Goal: Task Accomplishment & Management: Complete application form

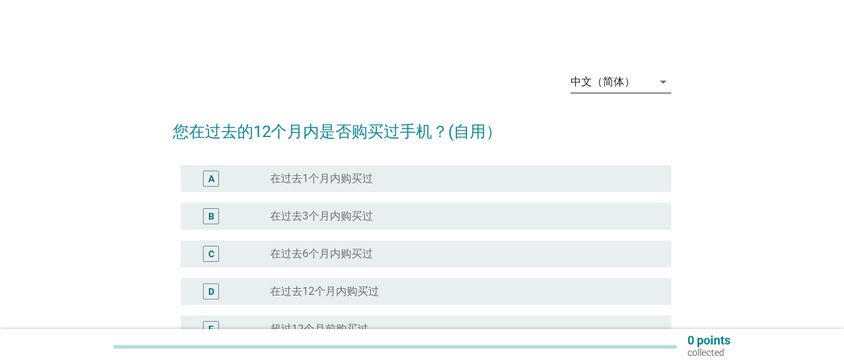
click at [633, 91] on div "中文（简体）" at bounding box center [612, 82] width 82 height 22
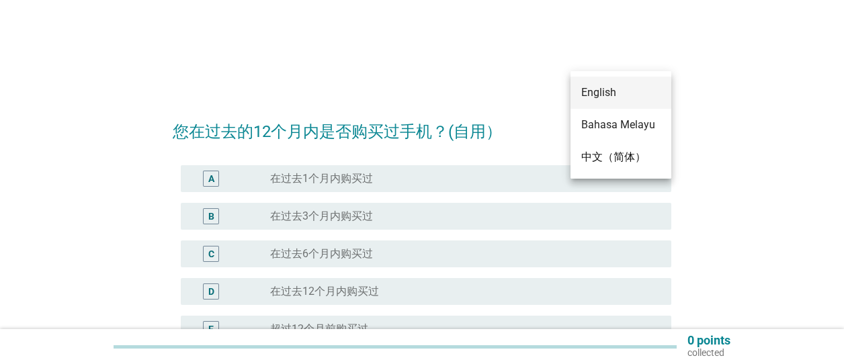
click at [609, 101] on div "English" at bounding box center [620, 93] width 79 height 32
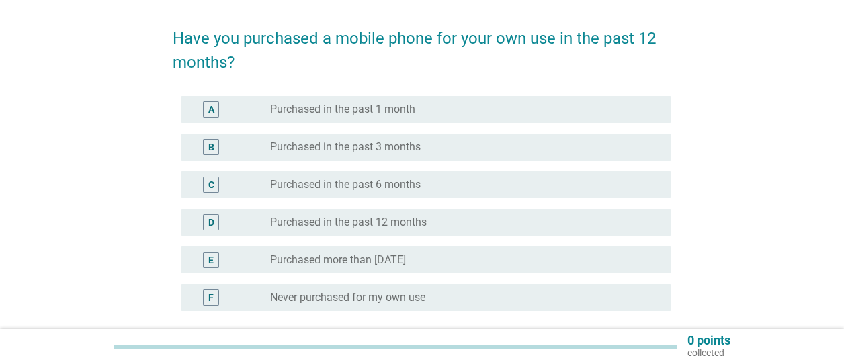
scroll to position [94, 0]
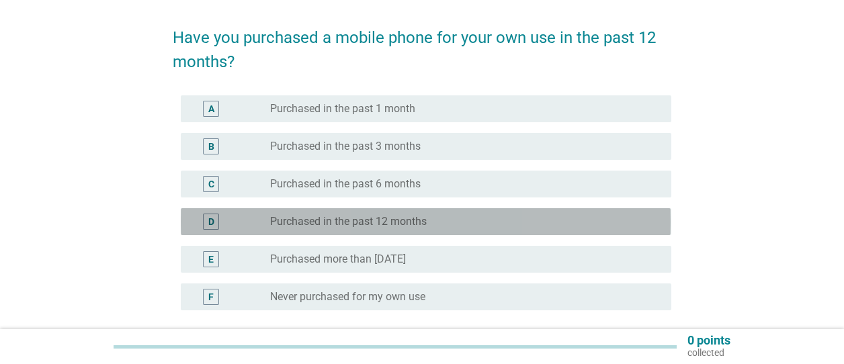
click at [378, 216] on label "Purchased in the past 12 months" at bounding box center [348, 221] width 157 height 13
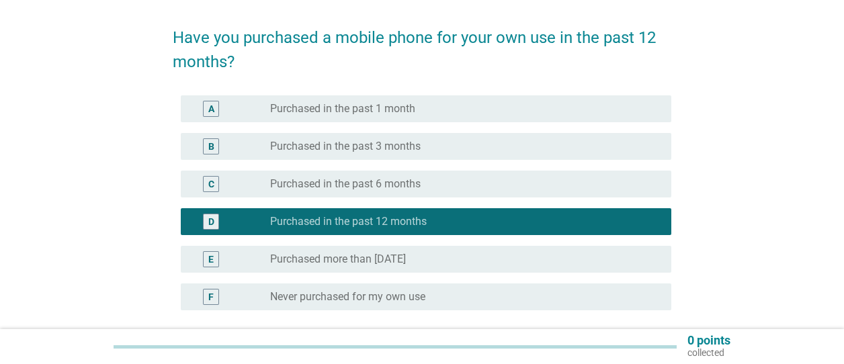
scroll to position [216, 0]
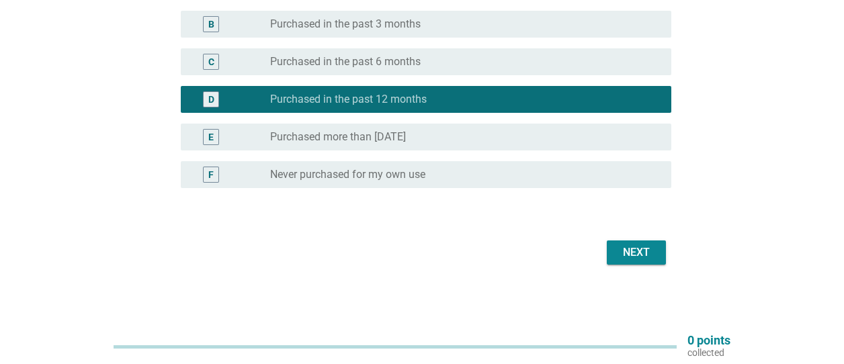
click at [641, 240] on div "Next" at bounding box center [422, 253] width 498 height 32
click at [638, 253] on div "Next" at bounding box center [637, 253] width 38 height 16
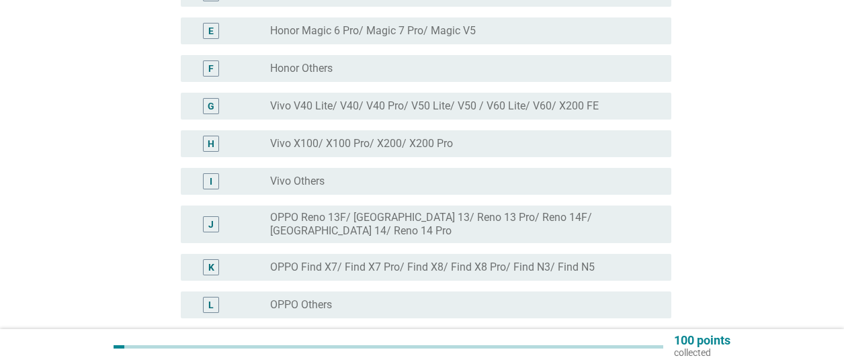
scroll to position [283, 0]
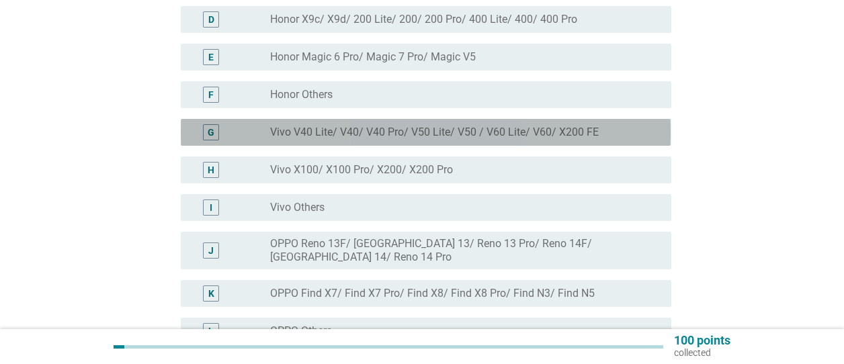
click at [337, 128] on label "Vivo V40 Lite/ V40/ V40 Pro/ V50 Lite/ V50 / V60 Lite/ V60/ X200 FE" at bounding box center [434, 132] width 329 height 13
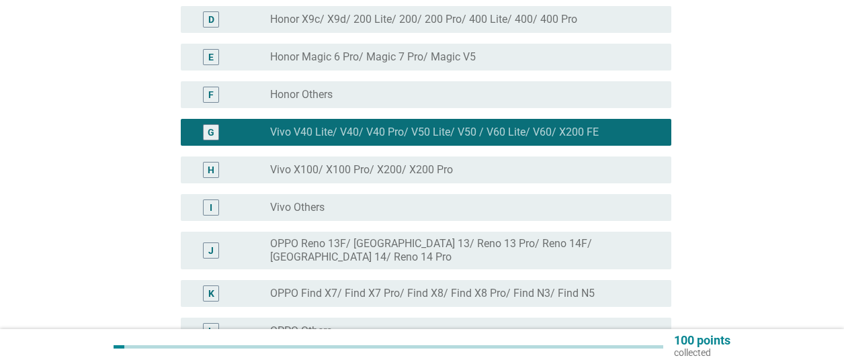
scroll to position [590, 0]
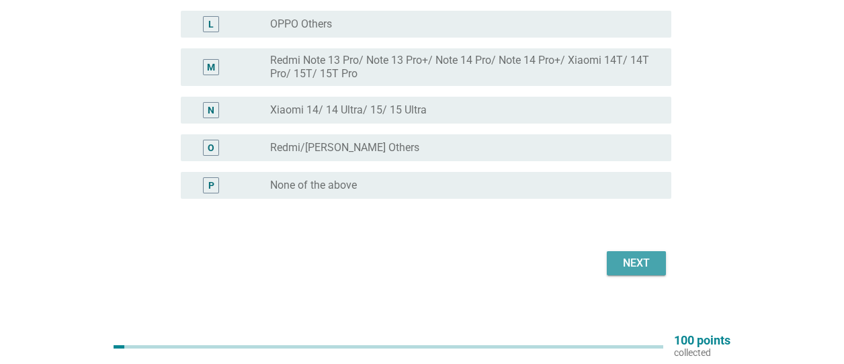
click at [628, 255] on div "Next" at bounding box center [637, 263] width 38 height 16
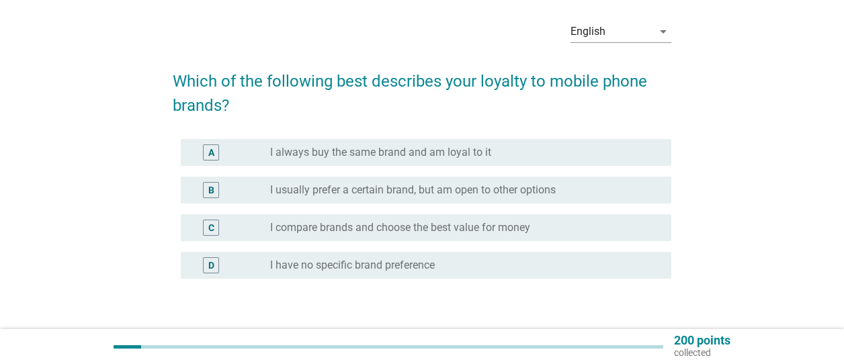
scroll to position [54, 0]
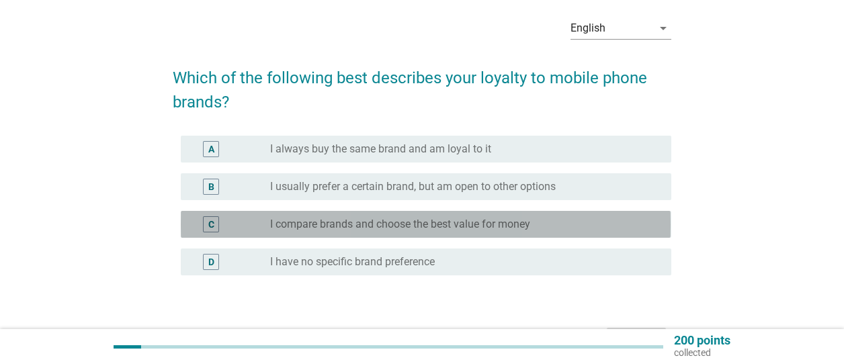
click at [495, 218] on label "I compare brands and choose the best value for money" at bounding box center [400, 224] width 260 height 13
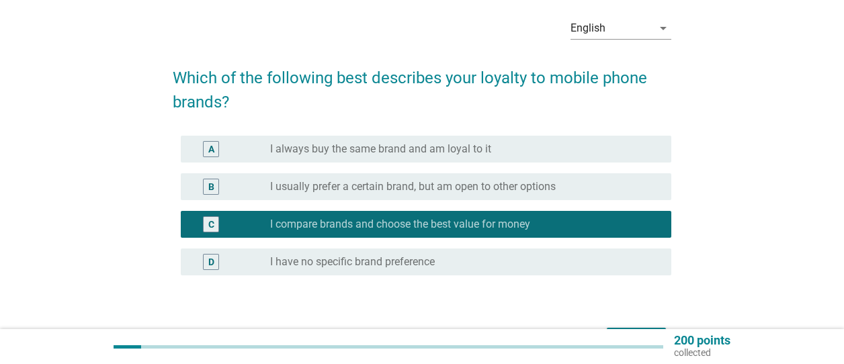
scroll to position [141, 0]
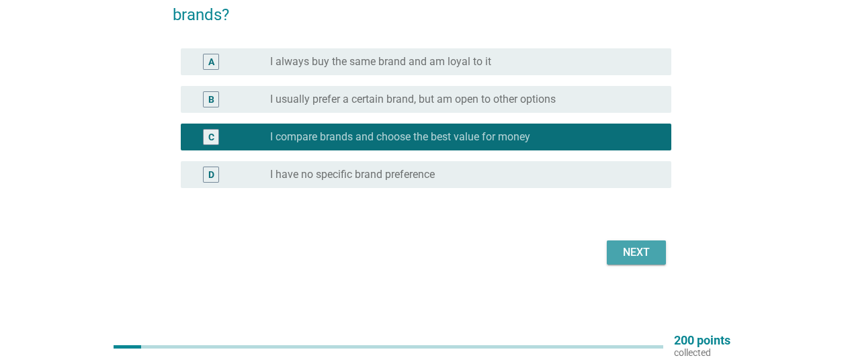
click at [647, 249] on div "Next" at bounding box center [637, 253] width 38 height 16
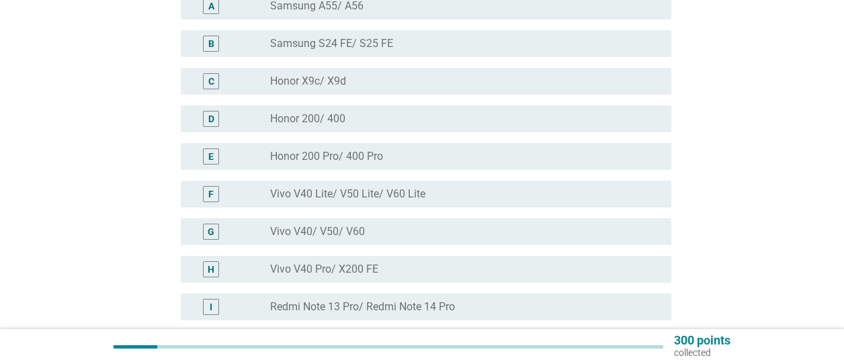
scroll to position [173, 0]
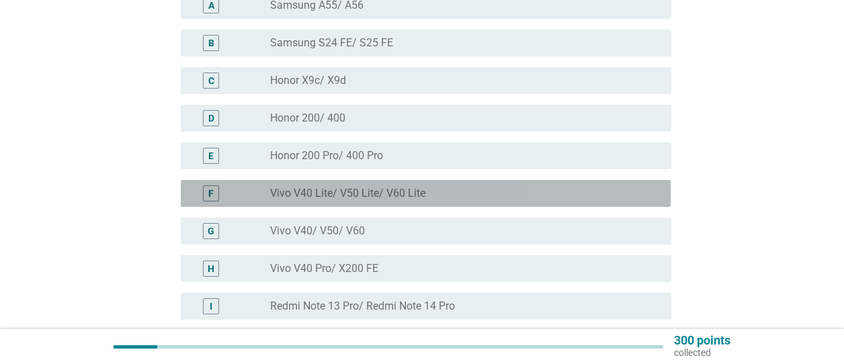
click at [487, 197] on div "radio_button_unchecked Vivo V40 Lite/ V50 Lite/ V60 Lite" at bounding box center [460, 193] width 380 height 13
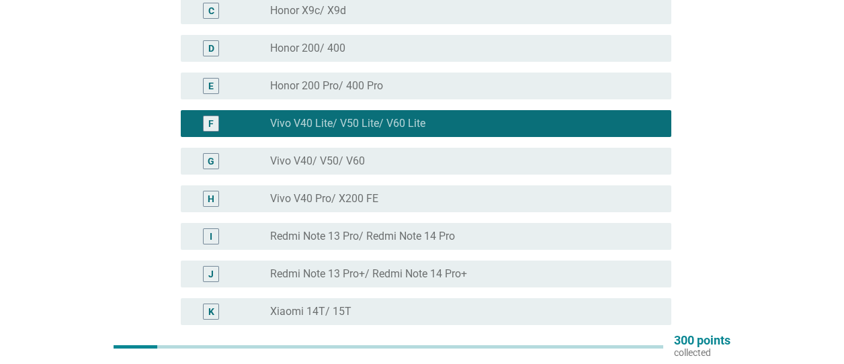
scroll to position [242, 0]
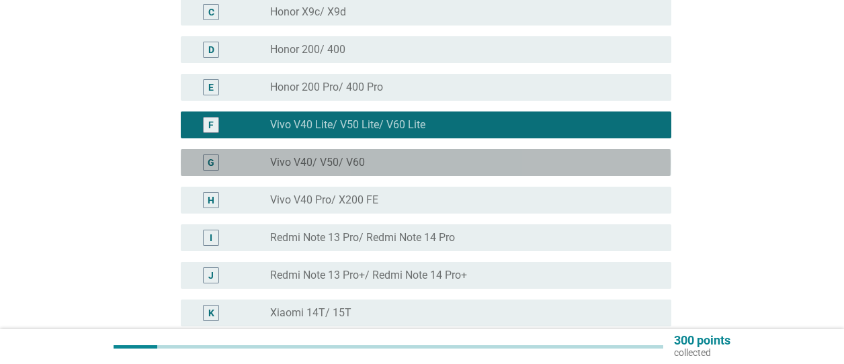
click at [372, 165] on div "radio_button_unchecked Vivo V40/ V50/ V60" at bounding box center [460, 162] width 380 height 13
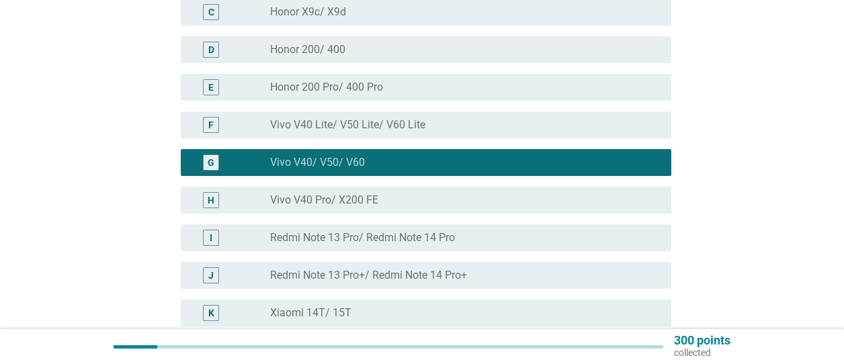
scroll to position [418, 0]
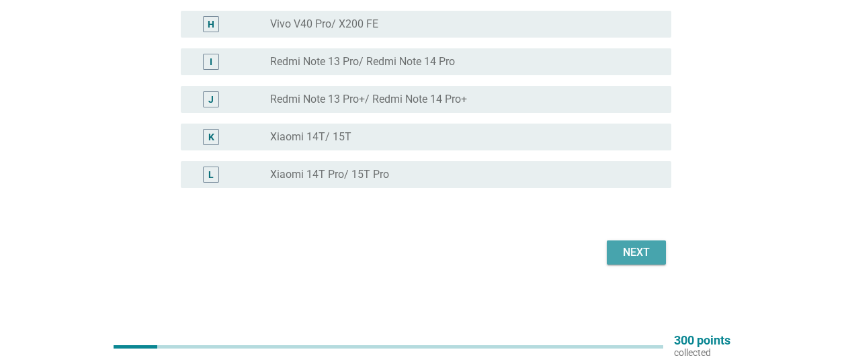
click at [628, 249] on div "Next" at bounding box center [637, 253] width 38 height 16
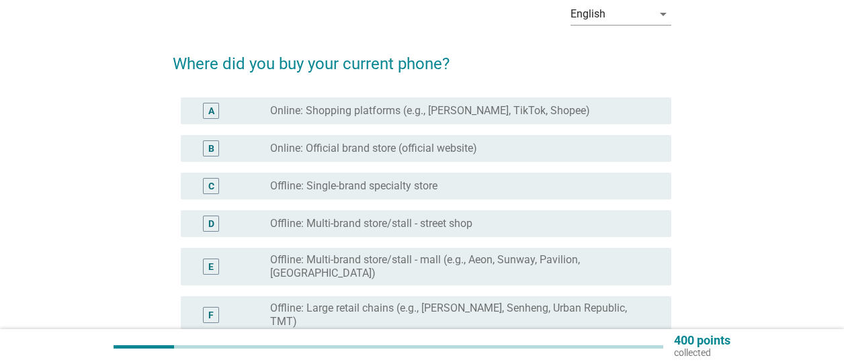
scroll to position [71, 0]
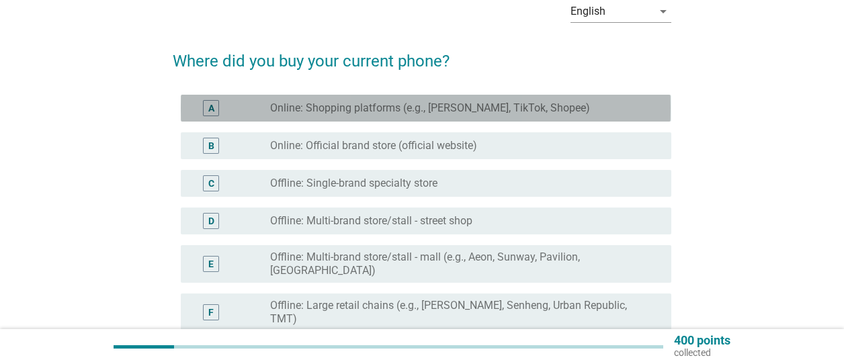
click at [308, 101] on label "Online: Shopping platforms (e.g., [PERSON_NAME], TikTok, Shopee)" at bounding box center [430, 107] width 320 height 13
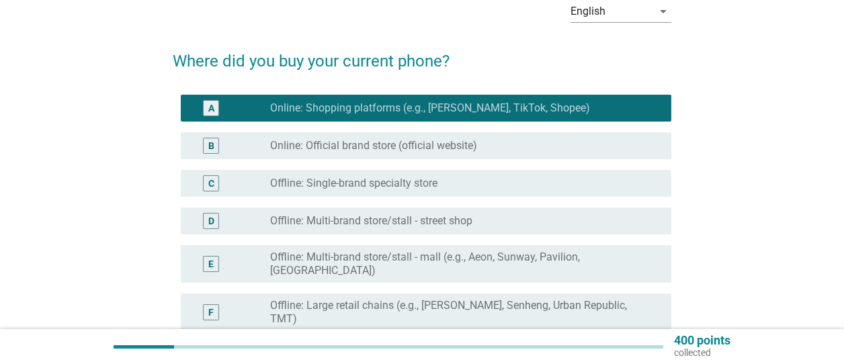
scroll to position [278, 0]
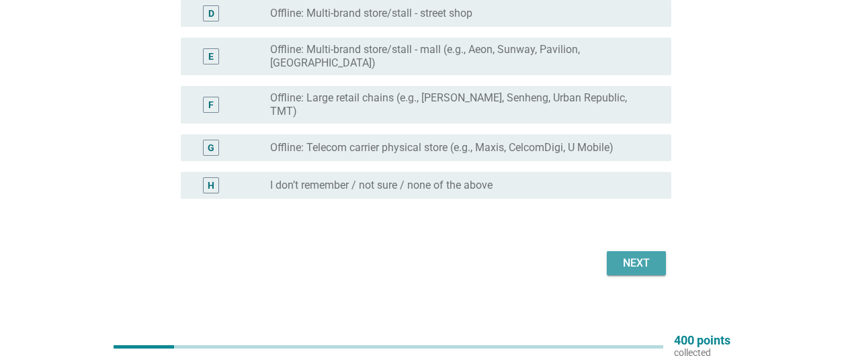
click at [635, 255] on div "Next" at bounding box center [637, 263] width 38 height 16
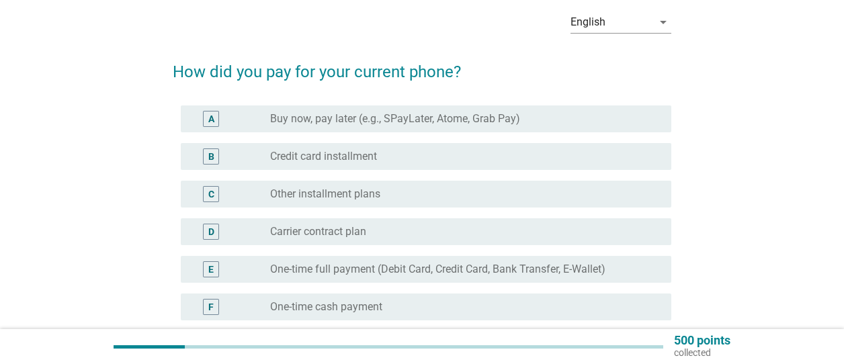
scroll to position [60, 0]
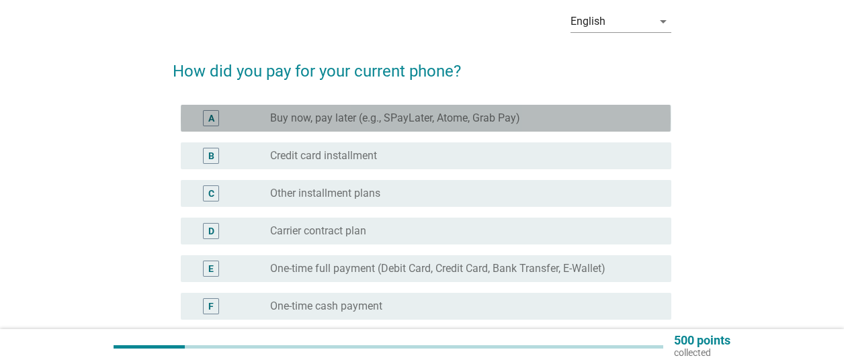
click at [459, 118] on label "Buy now, pay later (e.g., SPayLater, Atome, Grab Pay)" at bounding box center [395, 118] width 250 height 13
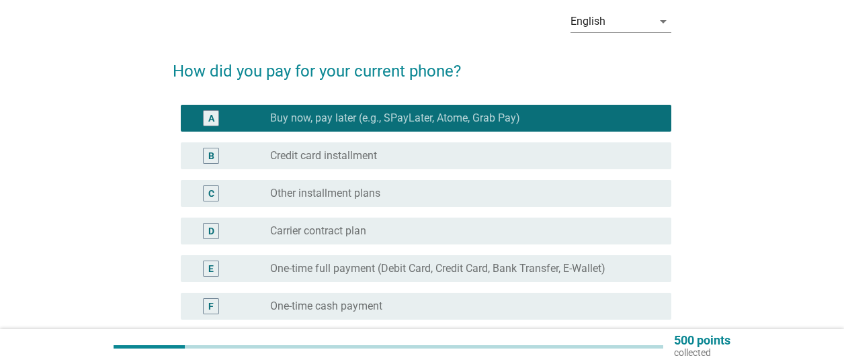
scroll to position [230, 0]
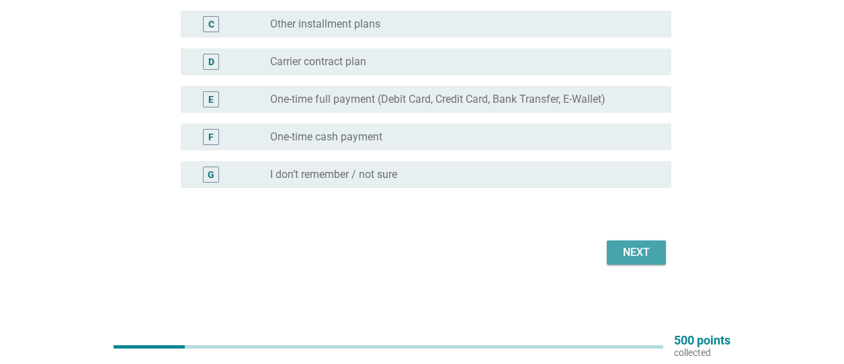
click at [638, 255] on div "Next" at bounding box center [637, 253] width 38 height 16
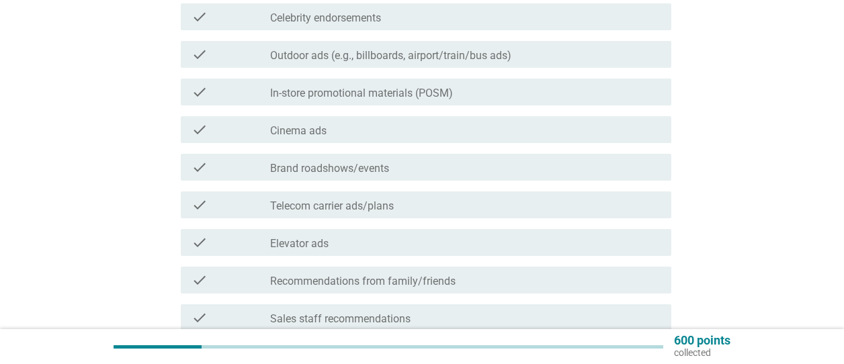
scroll to position [321, 0]
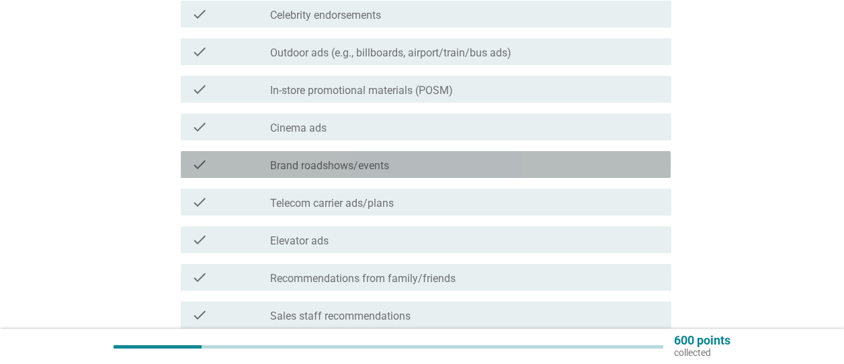
click at [446, 168] on div "check_box_outline_blank Brand roadshows/events" at bounding box center [465, 165] width 391 height 16
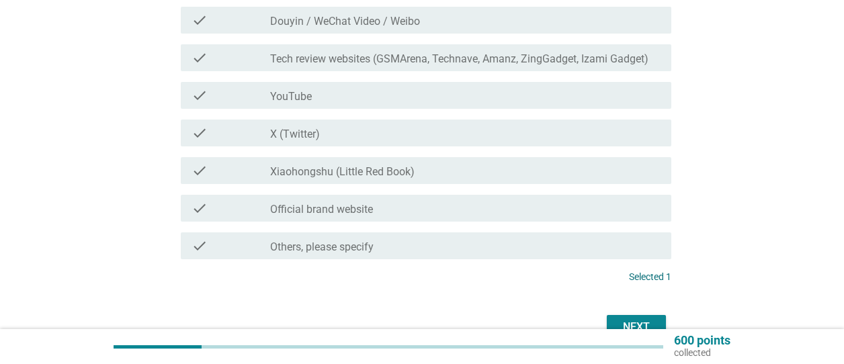
scroll to position [806, 0]
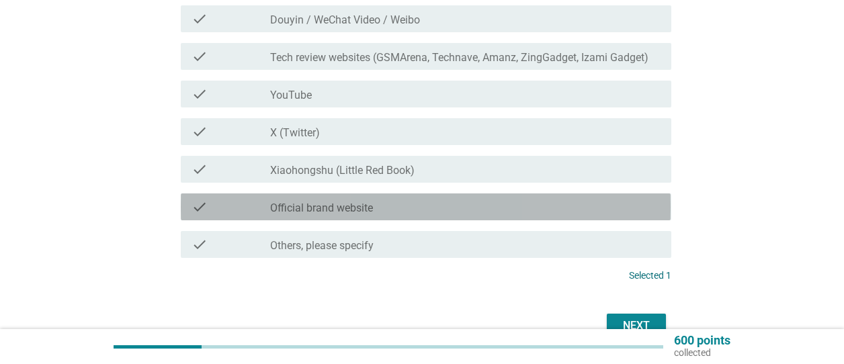
click at [409, 204] on div "check_box_outline_blank Official brand website" at bounding box center [465, 207] width 391 height 16
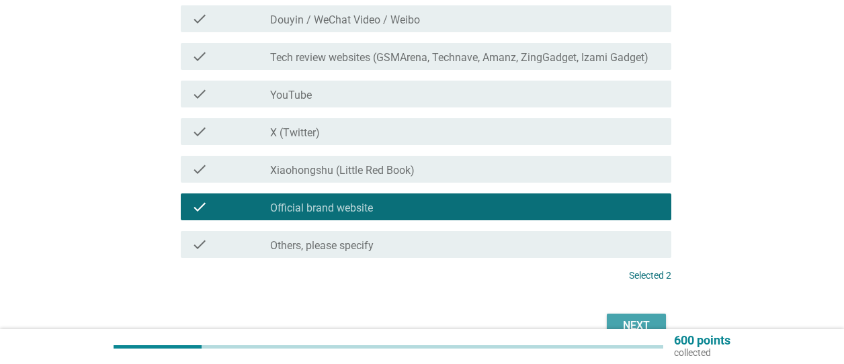
click at [643, 314] on button "Next" at bounding box center [636, 326] width 59 height 24
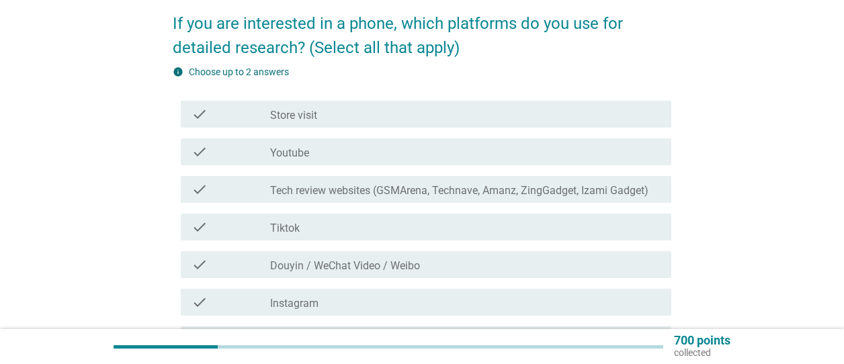
scroll to position [120, 0]
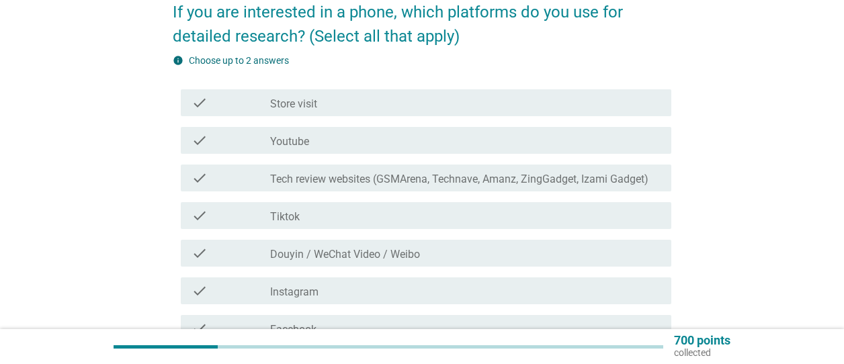
click at [500, 104] on div "check_box_outline_blank Store visit" at bounding box center [465, 103] width 391 height 16
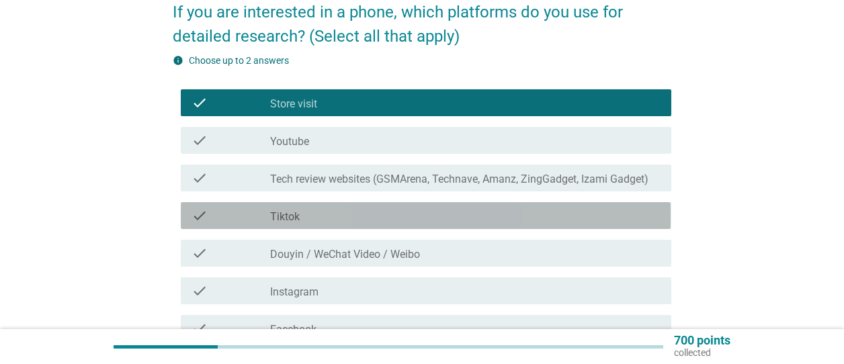
click at [518, 222] on div "check_box_outline_blank Tiktok" at bounding box center [465, 216] width 391 height 16
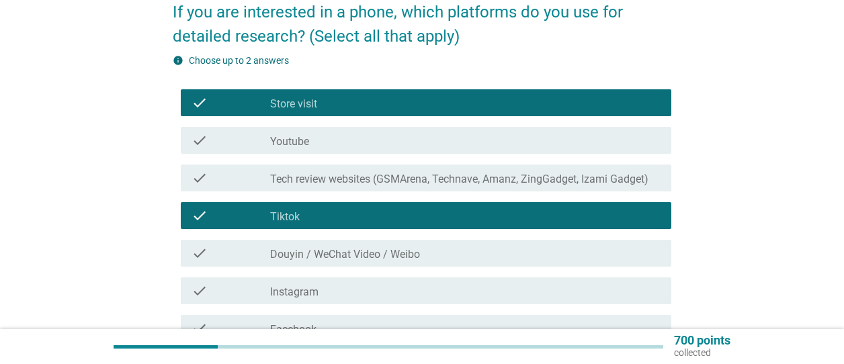
scroll to position [540, 0]
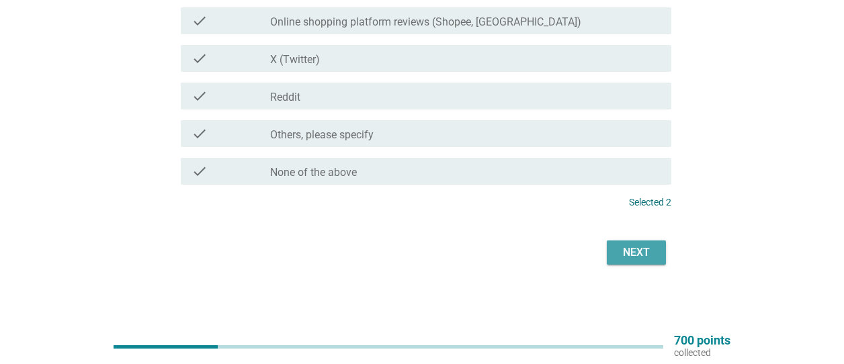
click at [631, 254] on div "Next" at bounding box center [637, 253] width 38 height 16
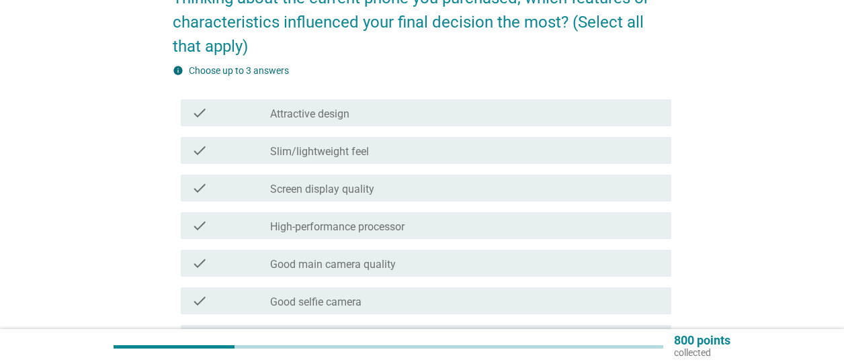
scroll to position [134, 0]
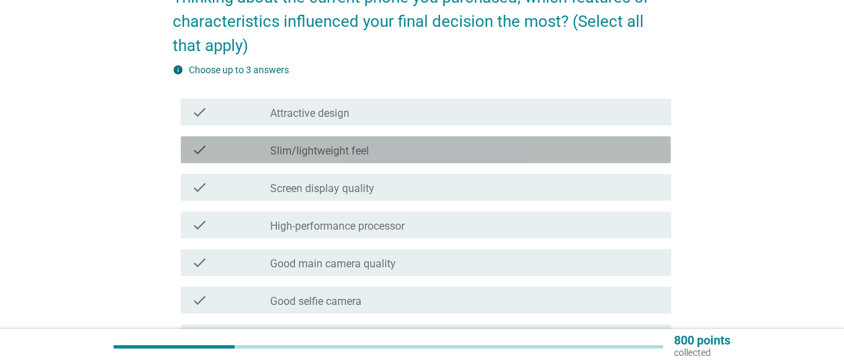
click at [473, 153] on div "check_box_outline_blank Slim/lightweight feel" at bounding box center [465, 150] width 391 height 16
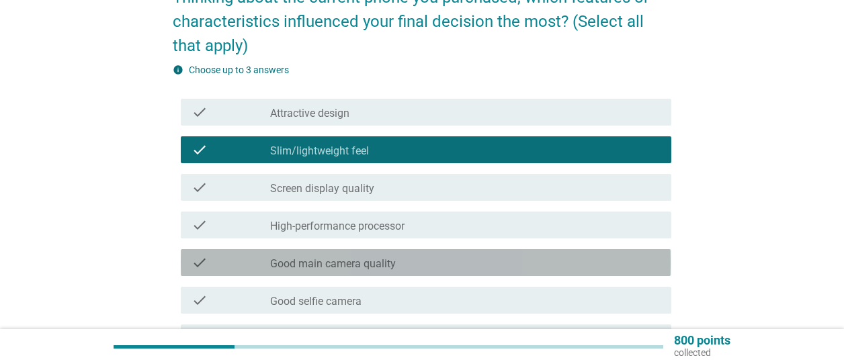
click at [438, 256] on div "check_box_outline_blank Good main camera quality" at bounding box center [465, 263] width 391 height 16
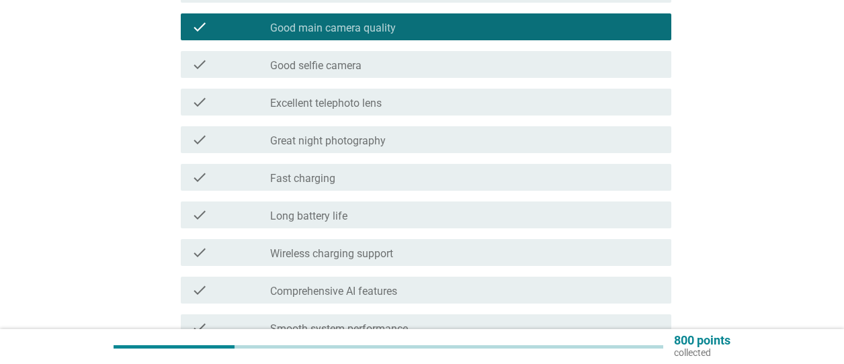
scroll to position [372, 0]
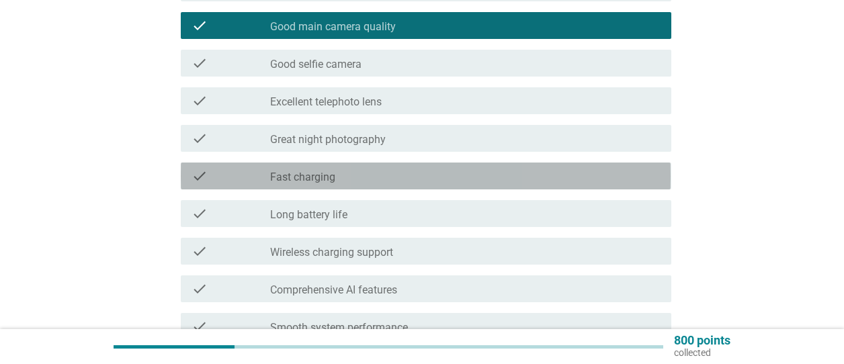
click at [409, 173] on div "check_box_outline_blank Fast charging" at bounding box center [465, 176] width 391 height 16
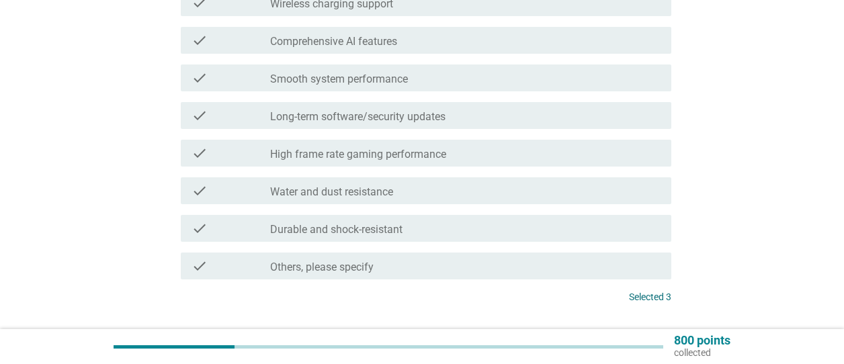
scroll to position [715, 0]
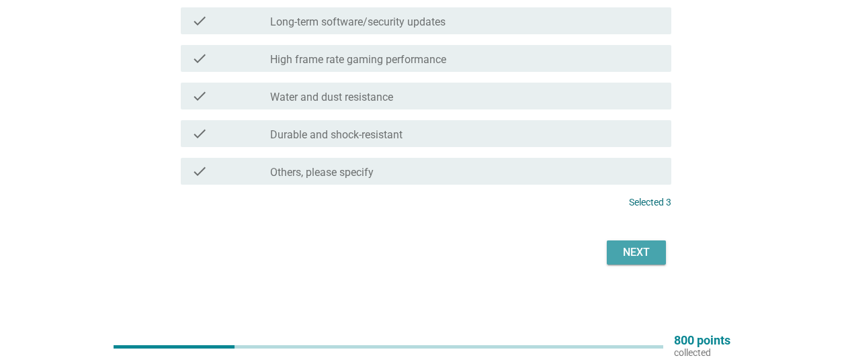
click at [640, 253] on div "Next" at bounding box center [637, 253] width 38 height 16
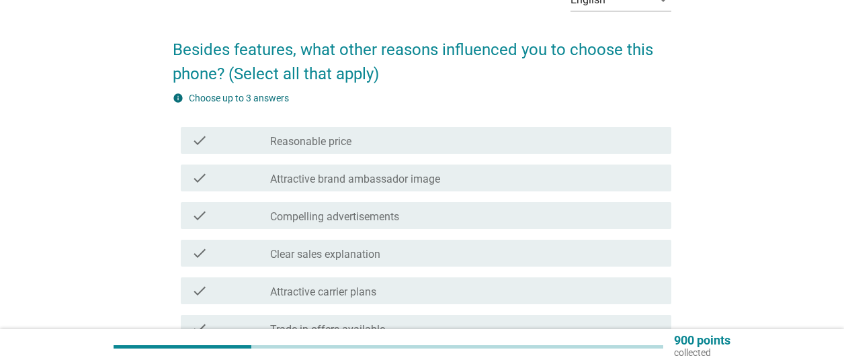
scroll to position [84, 0]
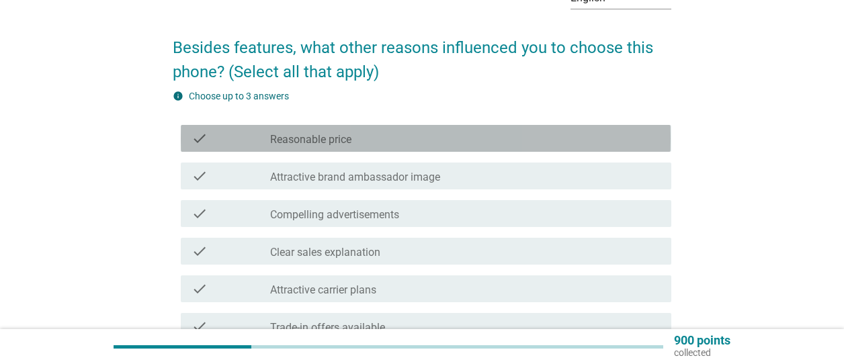
click at [562, 140] on div "check_box_outline_blank Reasonable price" at bounding box center [465, 138] width 391 height 16
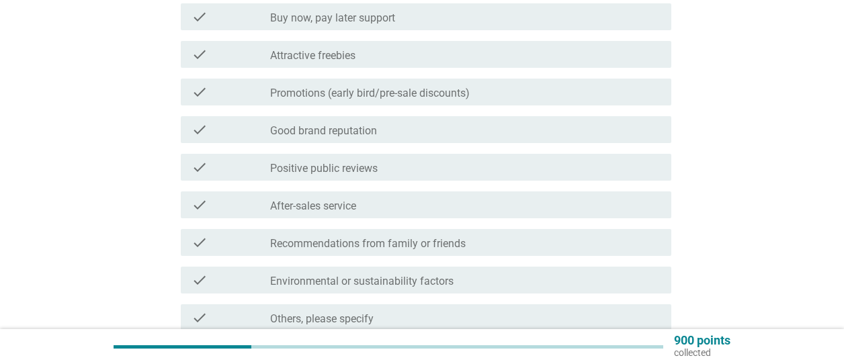
scroll to position [450, 0]
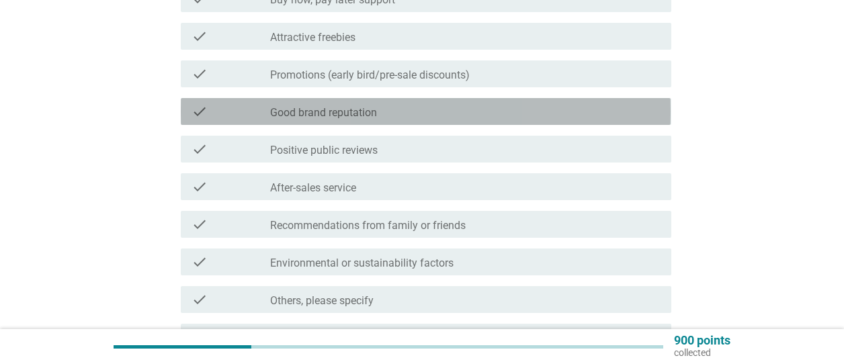
click at [481, 106] on div "check_box_outline_blank Good brand reputation" at bounding box center [465, 112] width 391 height 16
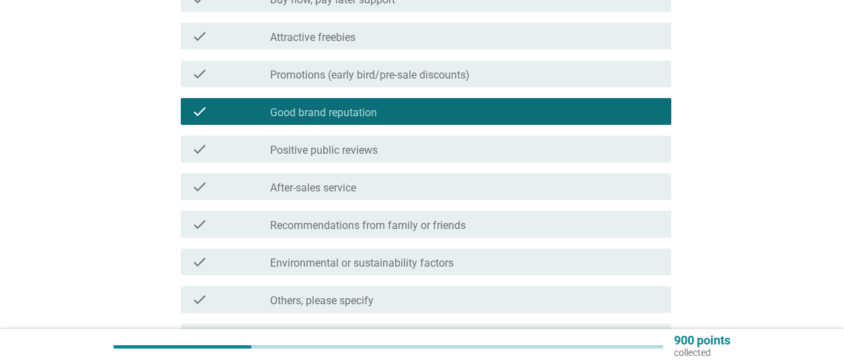
scroll to position [616, 0]
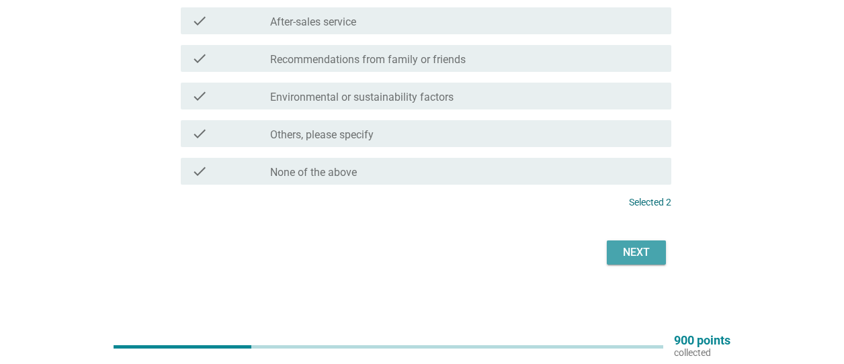
click at [625, 247] on div "Next" at bounding box center [637, 253] width 38 height 16
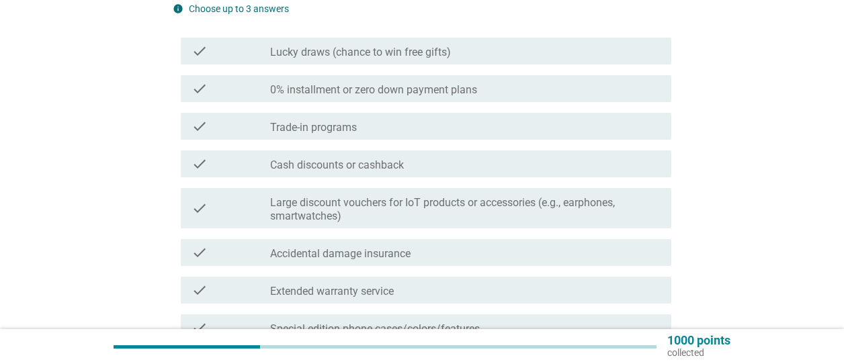
scroll to position [173, 0]
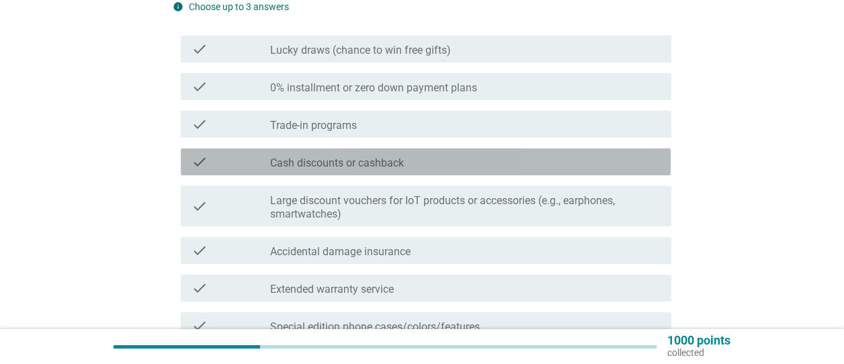
click at [507, 162] on div "check_box_outline_blank Cash discounts or cashback" at bounding box center [465, 162] width 391 height 16
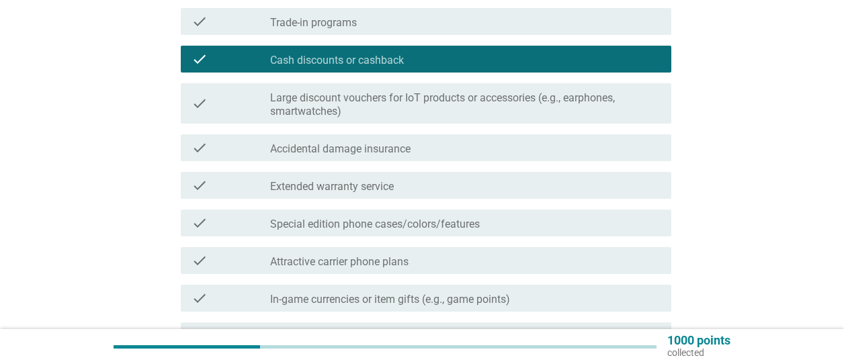
scroll to position [298, 0]
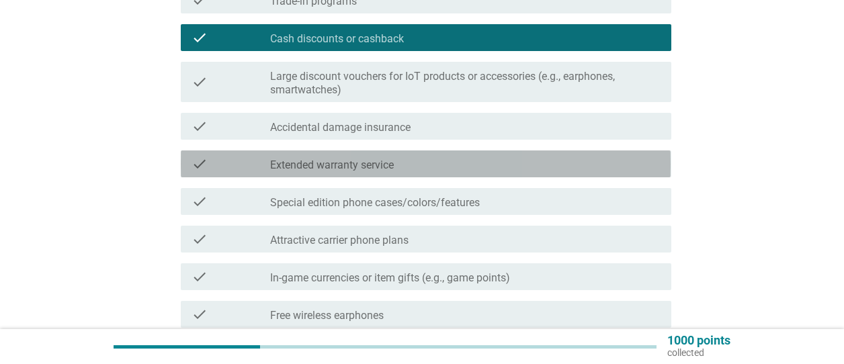
click at [491, 157] on div "check_box_outline_blank Extended warranty service" at bounding box center [465, 164] width 391 height 16
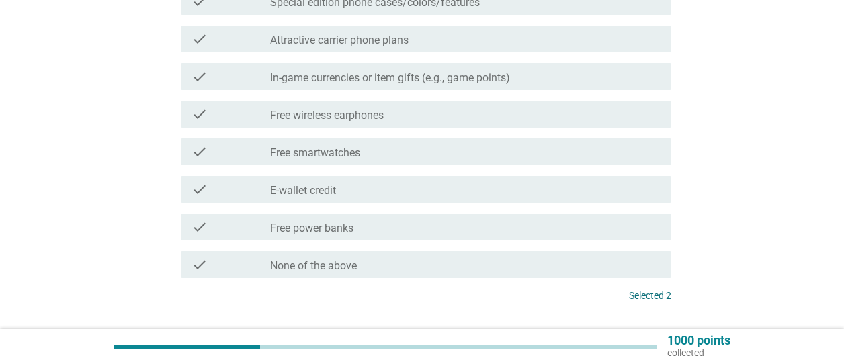
scroll to position [530, 0]
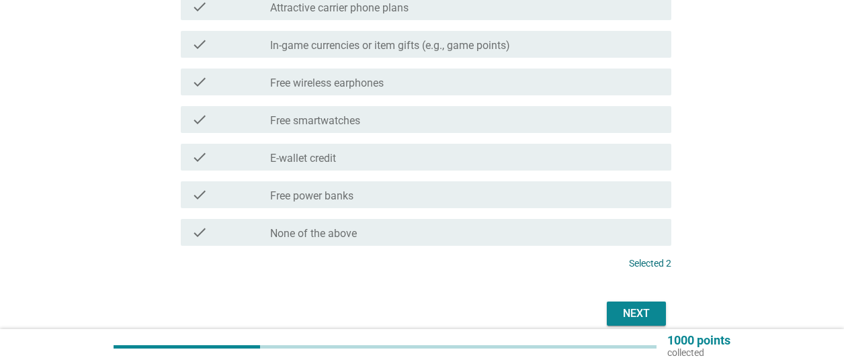
click at [657, 310] on button "Next" at bounding box center [636, 314] width 59 height 24
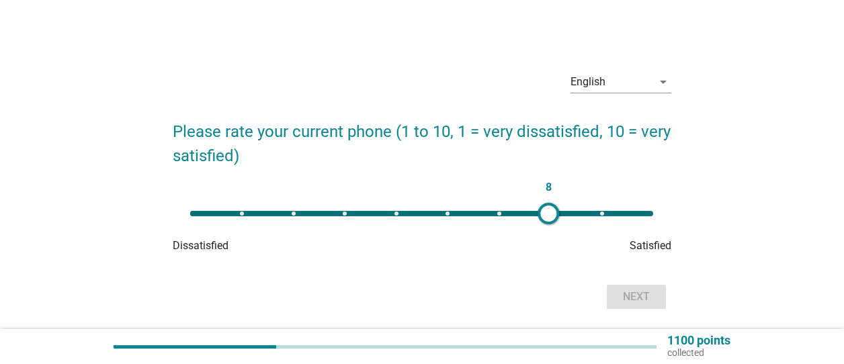
type input "9"
drag, startPoint x: 193, startPoint y: 214, endPoint x: 608, endPoint y: 220, distance: 415.4
click at [608, 220] on div at bounding box center [609, 214] width 22 height 22
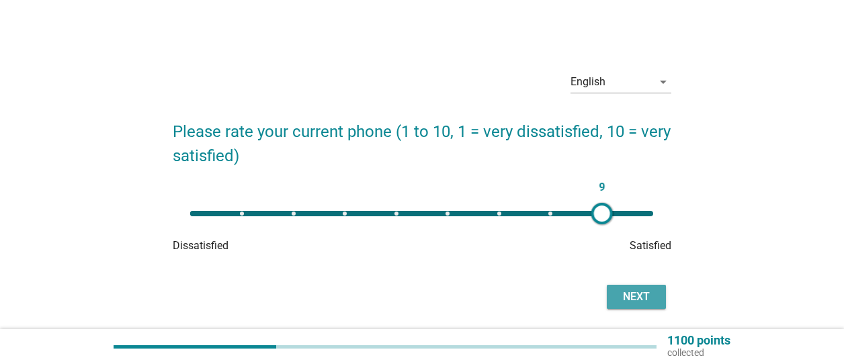
click at [647, 292] on div "Next" at bounding box center [637, 297] width 38 height 16
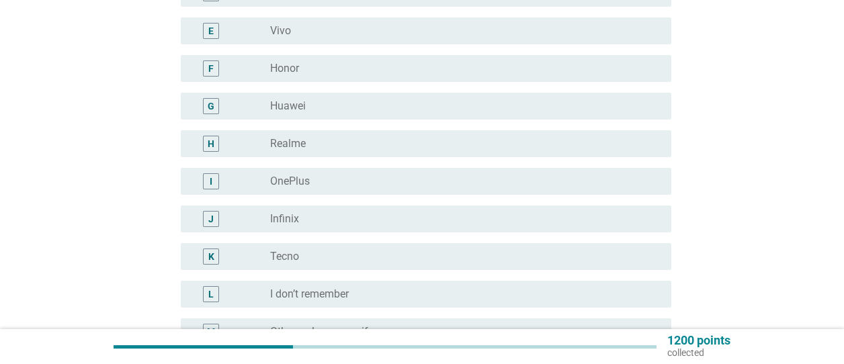
scroll to position [303, 0]
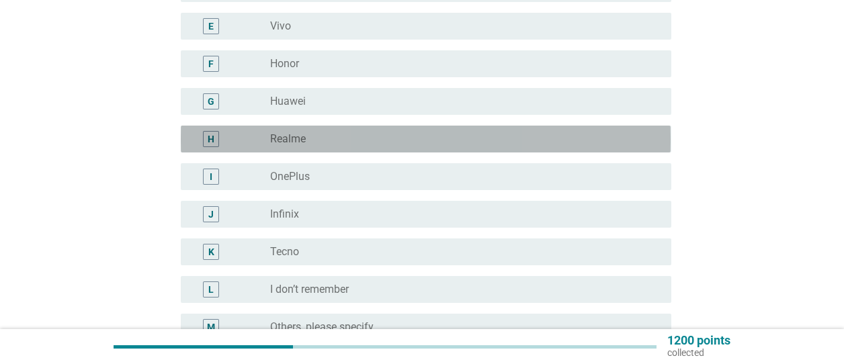
click at [371, 141] on div "radio_button_unchecked Realme" at bounding box center [460, 138] width 380 height 13
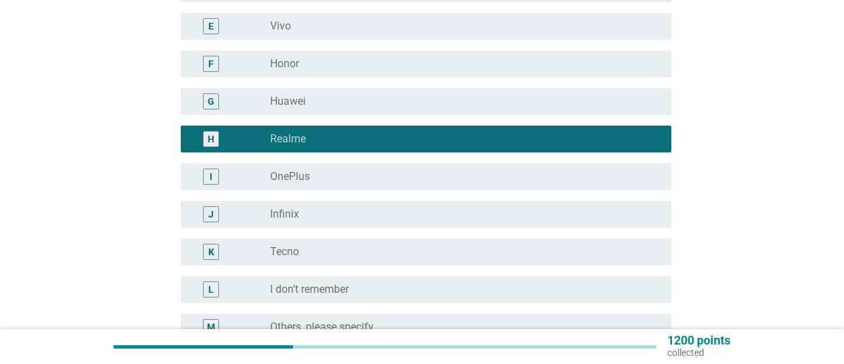
scroll to position [456, 0]
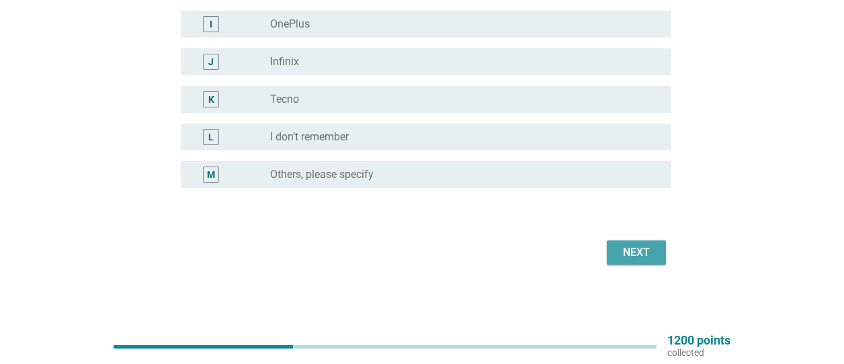
click at [639, 249] on div "Next" at bounding box center [637, 253] width 38 height 16
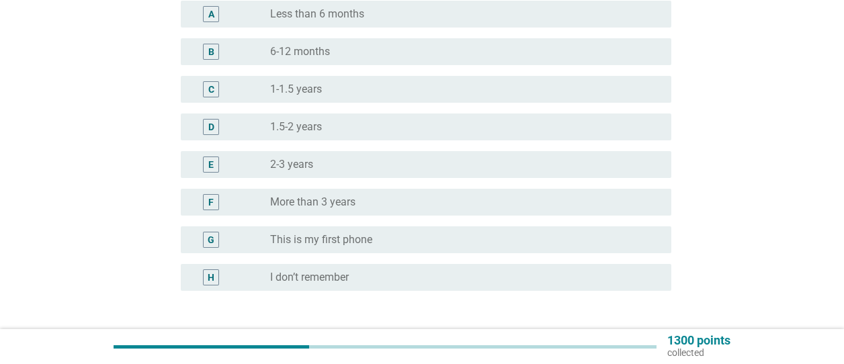
scroll to position [165, 0]
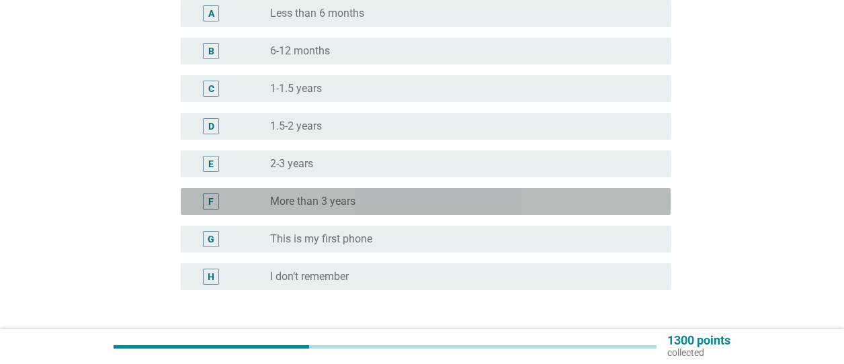
click at [473, 204] on div "radio_button_unchecked More than 3 years" at bounding box center [460, 201] width 380 height 13
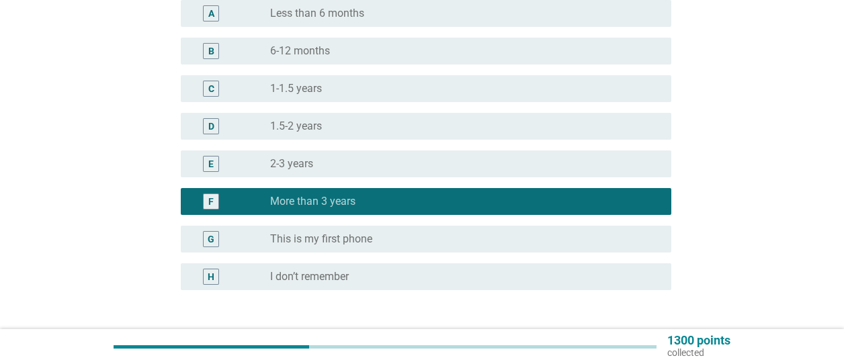
scroll to position [268, 0]
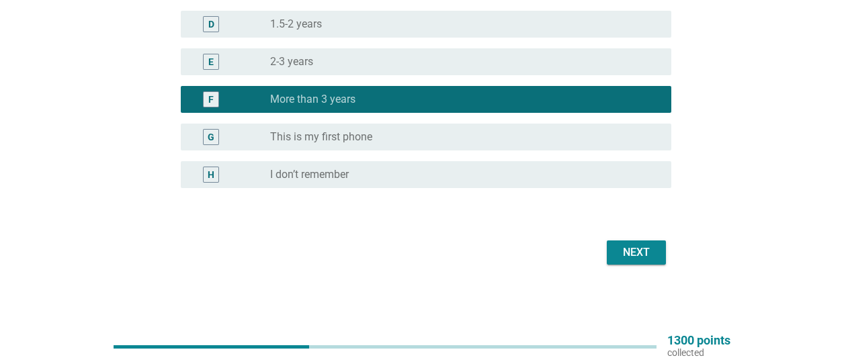
click at [625, 255] on div "Next" at bounding box center [637, 253] width 38 height 16
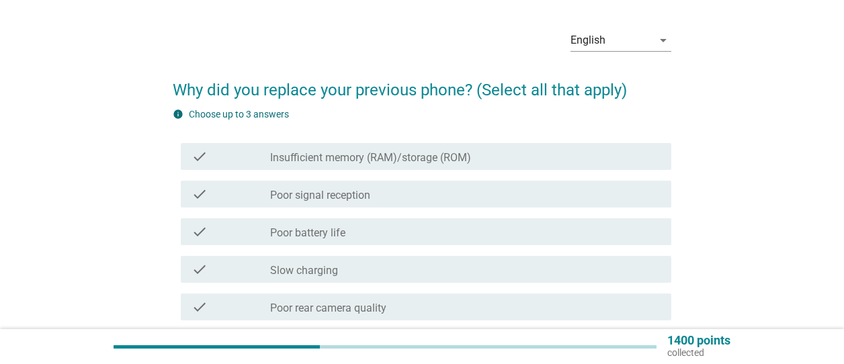
scroll to position [47, 0]
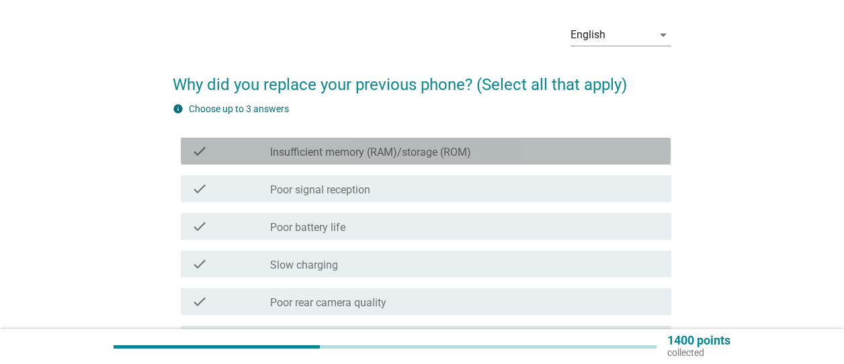
click at [519, 153] on div "check_box_outline_blank Insufficient memory (RAM)/storage (ROM)" at bounding box center [465, 151] width 391 height 16
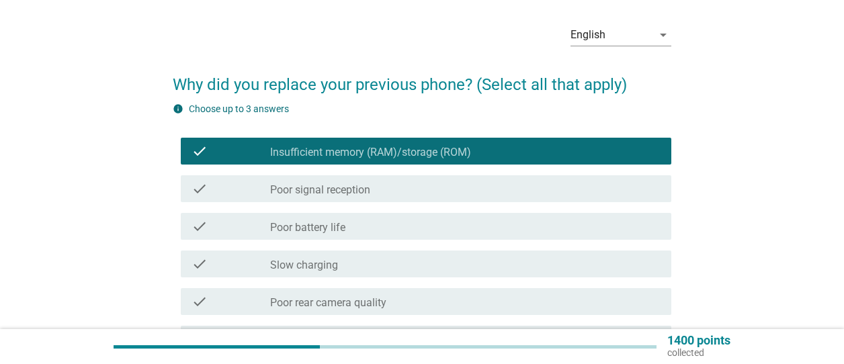
scroll to position [591, 0]
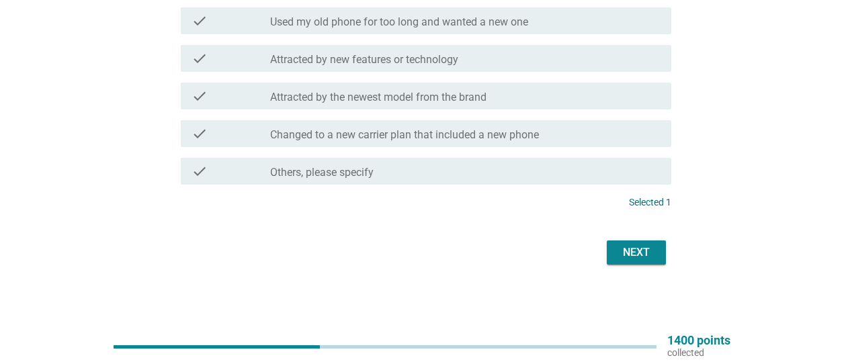
click at [618, 245] on div "Next" at bounding box center [637, 253] width 38 height 16
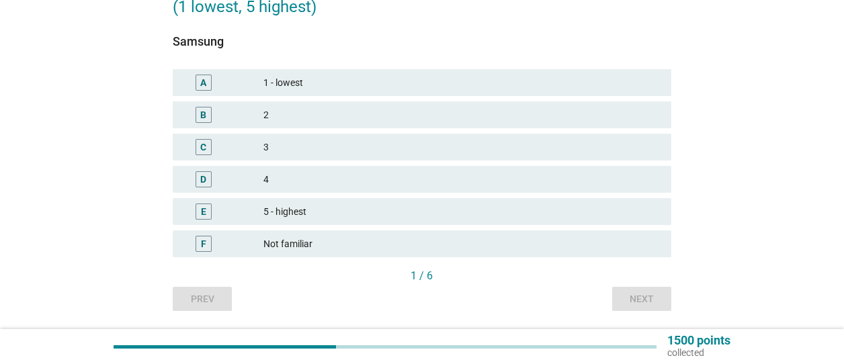
scroll to position [178, 0]
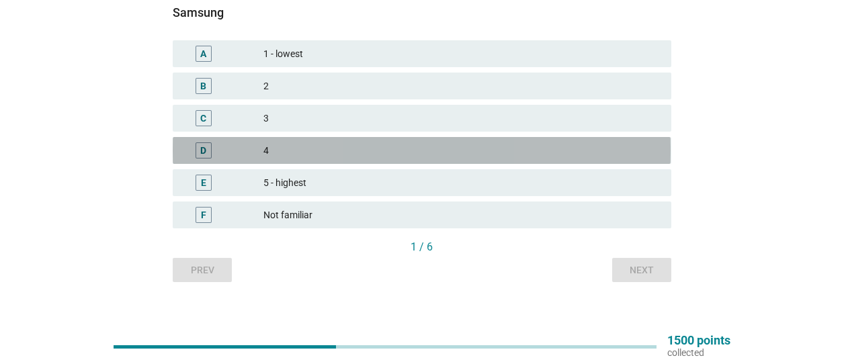
click at [417, 157] on div "4" at bounding box center [461, 150] width 397 height 16
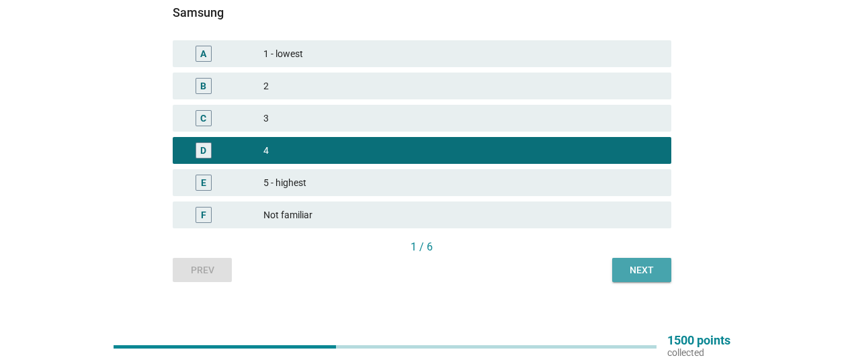
click at [633, 277] on button "Next" at bounding box center [641, 270] width 59 height 24
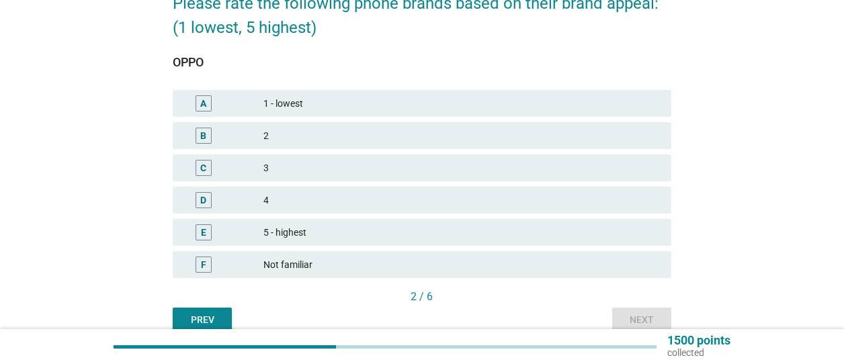
scroll to position [141, 0]
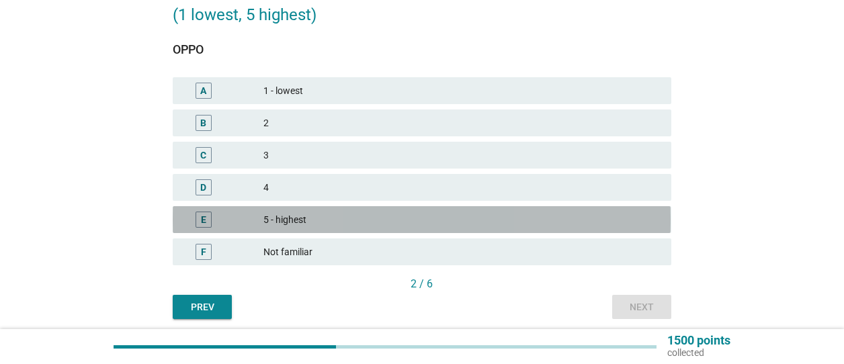
click at [415, 224] on div "5 - highest" at bounding box center [461, 220] width 397 height 16
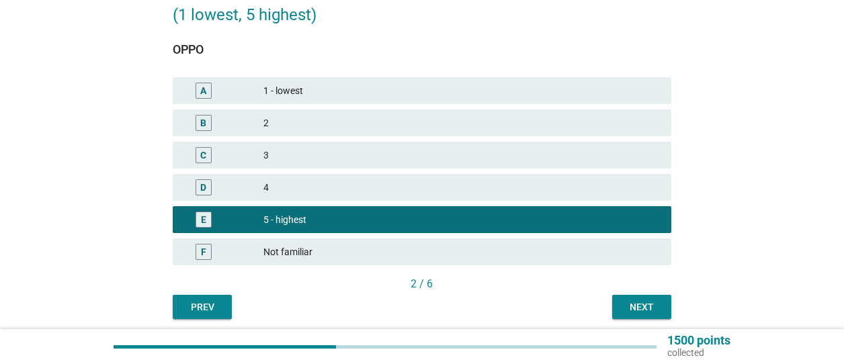
click at [621, 296] on button "Next" at bounding box center [641, 307] width 59 height 24
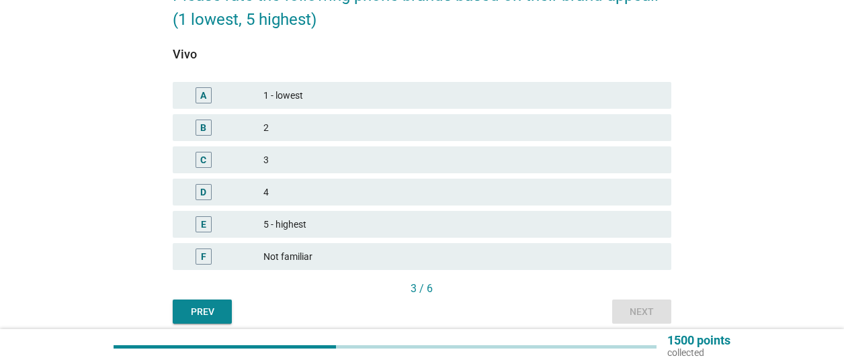
scroll to position [143, 0]
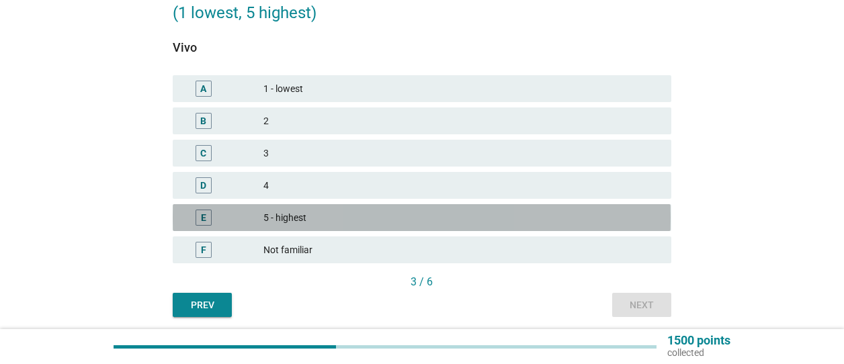
click at [542, 225] on div "E 5 - highest" at bounding box center [422, 217] width 498 height 27
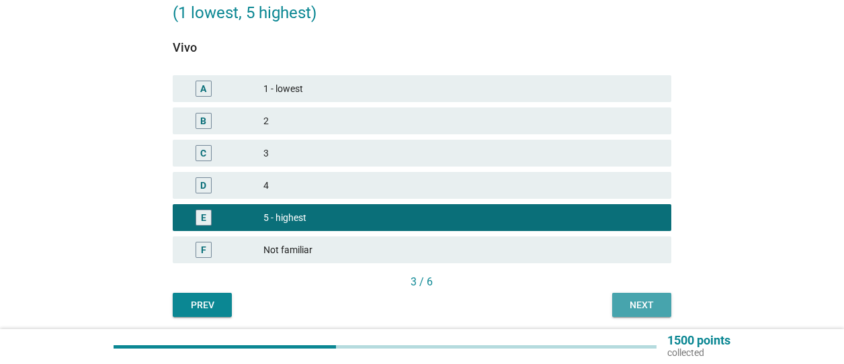
click at [653, 306] on div "Next" at bounding box center [642, 305] width 38 height 14
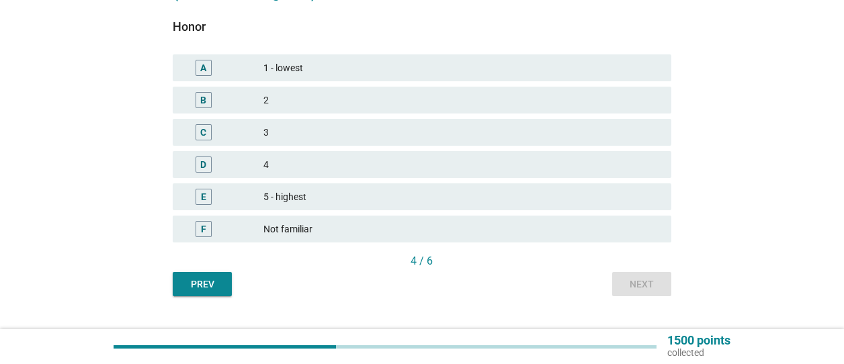
scroll to position [165, 0]
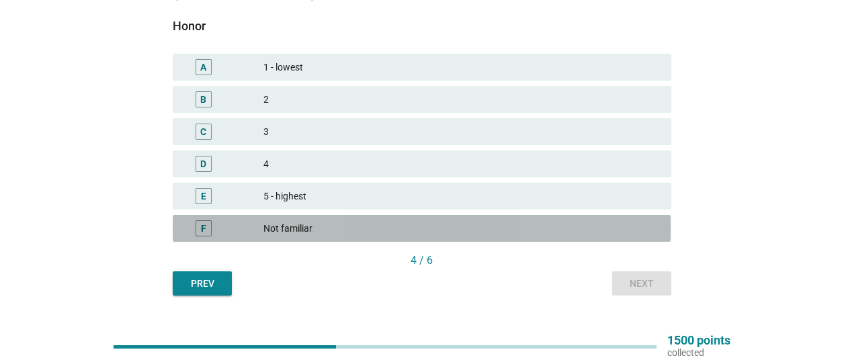
click at [431, 220] on div "F Not familiar" at bounding box center [422, 228] width 498 height 27
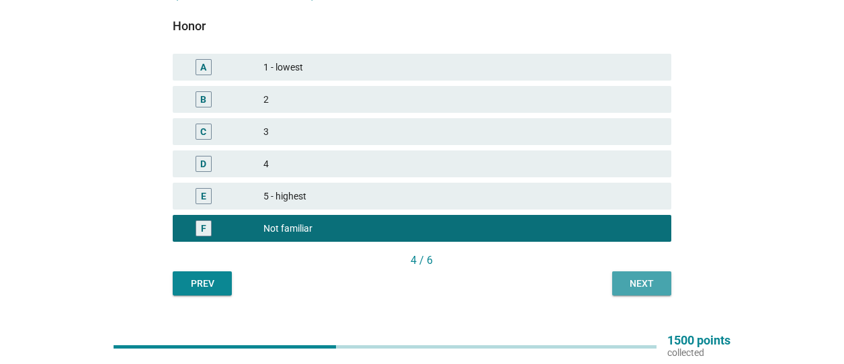
click at [616, 275] on button "Next" at bounding box center [641, 284] width 59 height 24
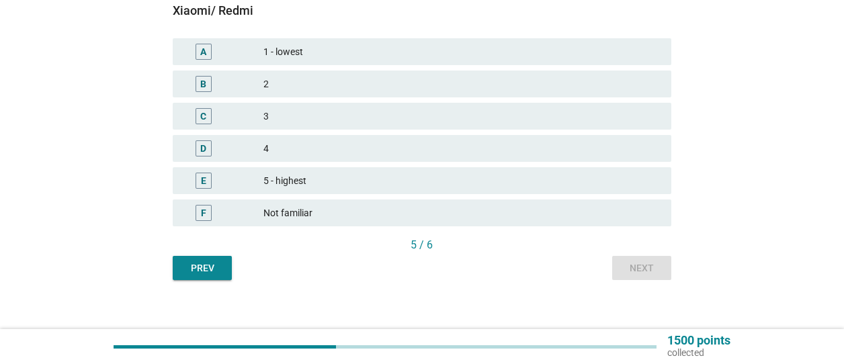
scroll to position [181, 0]
drag, startPoint x: 448, startPoint y: 187, endPoint x: 651, endPoint y: 268, distance: 217.8
click at [651, 268] on div "Xiaomi/ Redmi A 1 - lowest B 2 C 3 D 4 E 5 - highest F Not familiar 5 / 6 Prev …" at bounding box center [422, 133] width 498 height 292
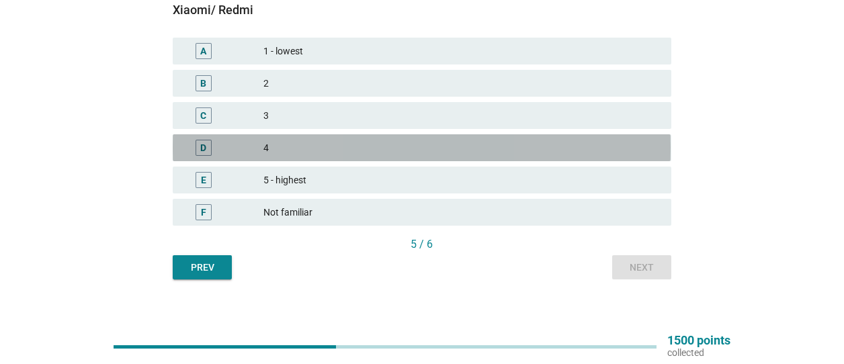
click at [449, 154] on div "4" at bounding box center [461, 148] width 397 height 16
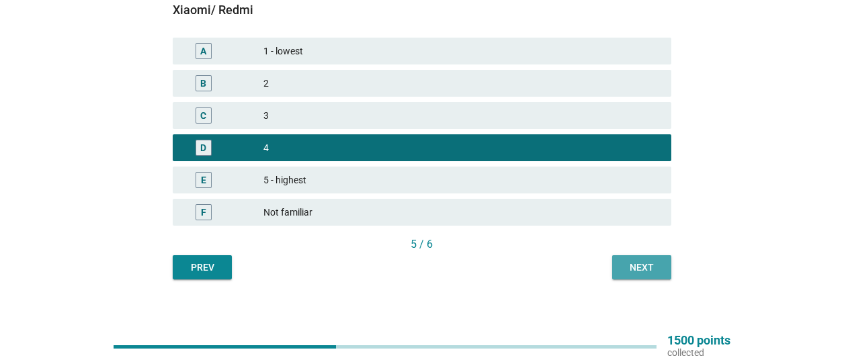
click at [629, 261] on div "Next" at bounding box center [642, 268] width 38 height 14
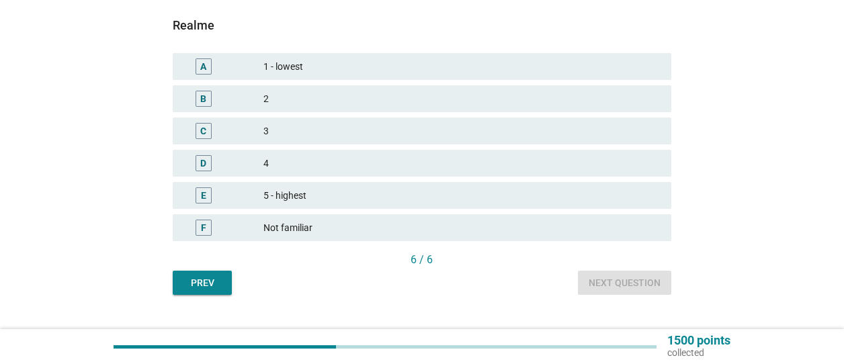
scroll to position [166, 0]
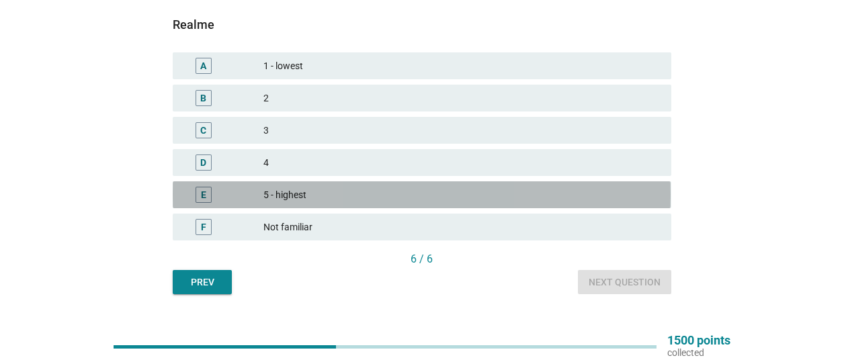
click at [579, 192] on div "5 - highest" at bounding box center [461, 195] width 397 height 16
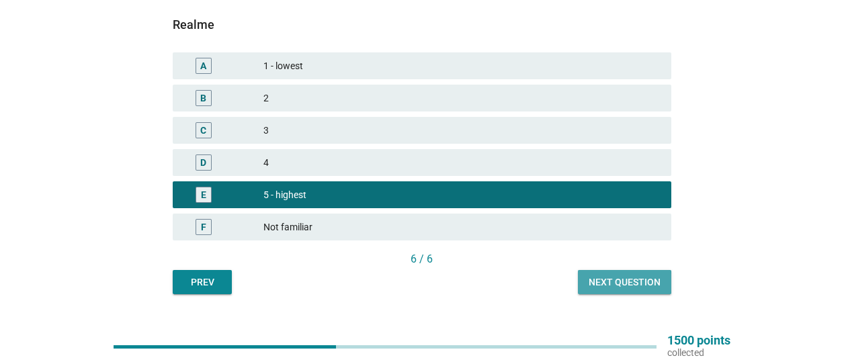
click at [635, 289] on button "Next question" at bounding box center [624, 282] width 93 height 24
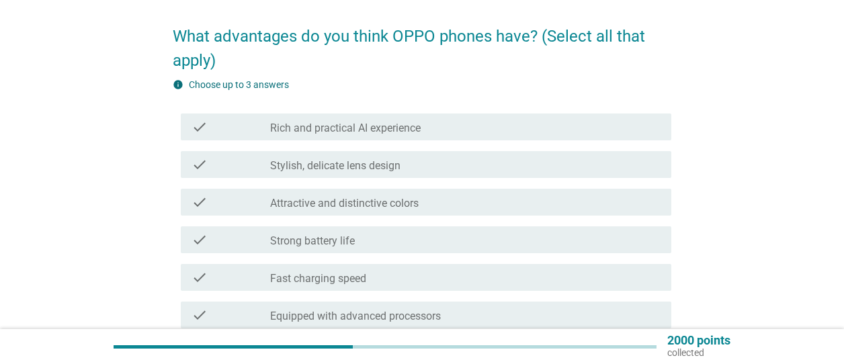
scroll to position [110, 0]
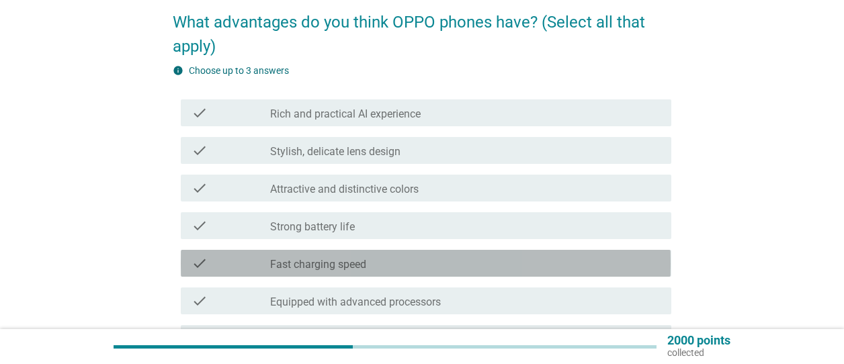
click at [497, 264] on div "check_box_outline_blank Fast charging speed" at bounding box center [465, 263] width 391 height 16
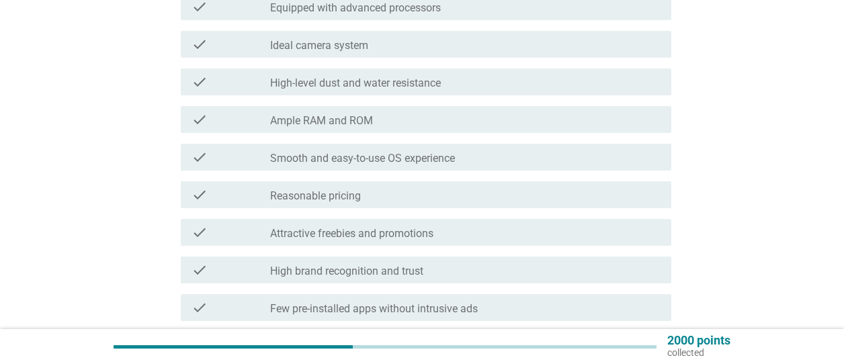
scroll to position [405, 0]
click at [540, 192] on div "check_box_outline_blank Reasonable pricing" at bounding box center [465, 194] width 391 height 16
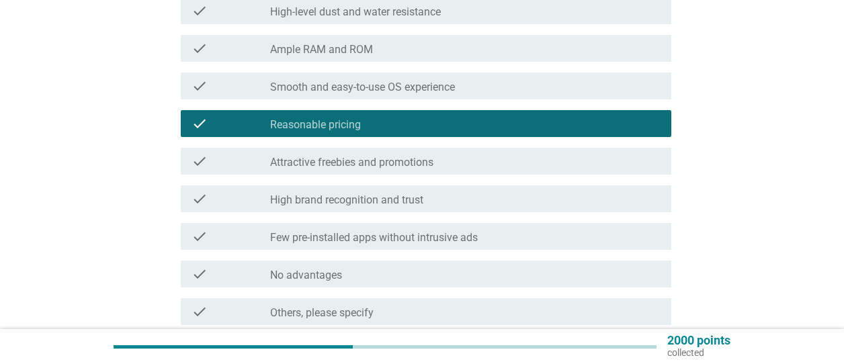
scroll to position [530, 0]
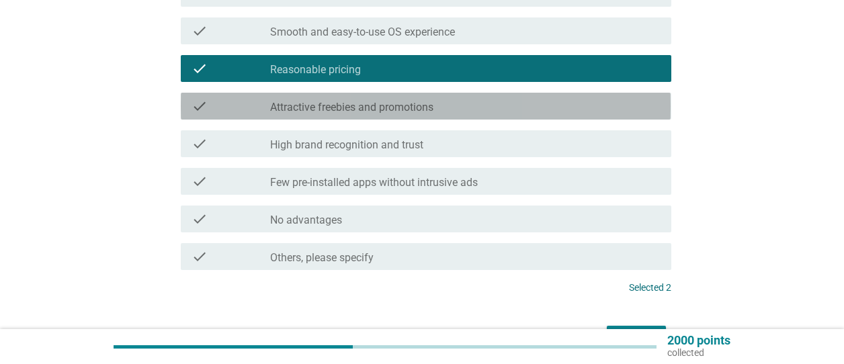
click at [488, 103] on div "check_box_outline_blank Attractive freebies and promotions" at bounding box center [465, 106] width 391 height 16
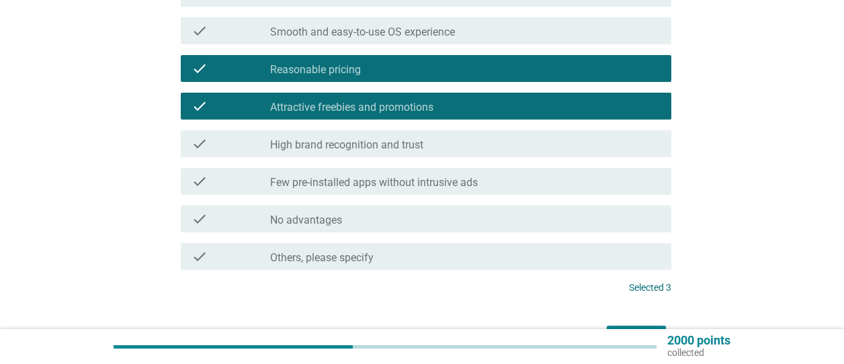
scroll to position [616, 0]
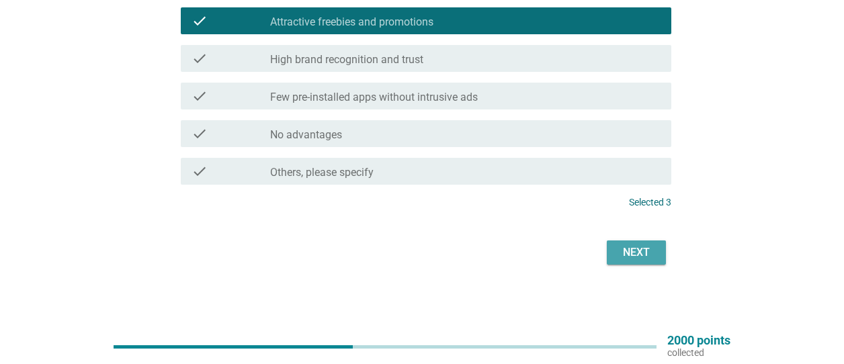
click at [619, 256] on div "Next" at bounding box center [637, 253] width 38 height 16
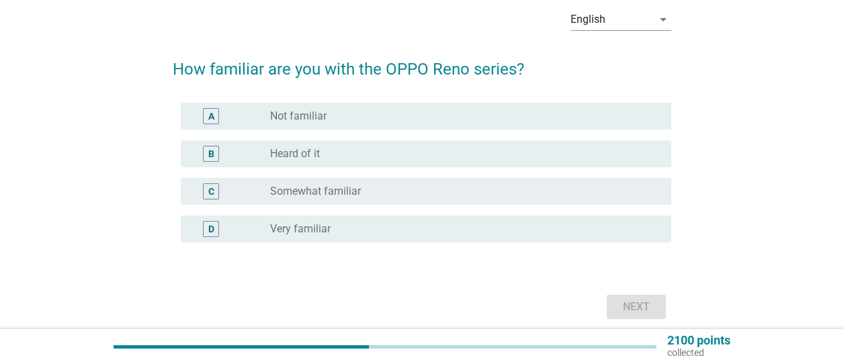
scroll to position [69, 0]
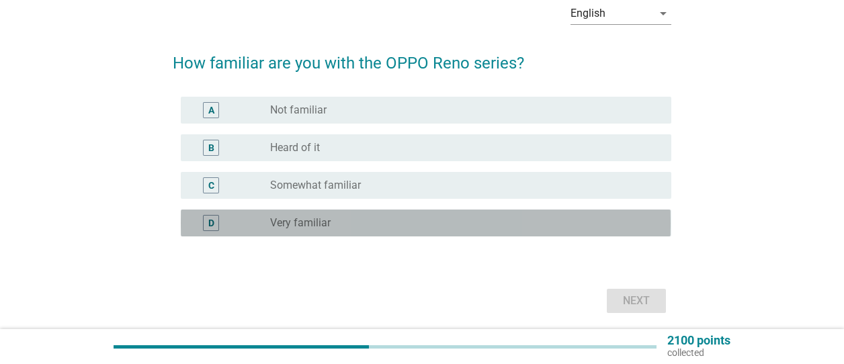
click at [423, 229] on div "radio_button_unchecked Very familiar" at bounding box center [460, 222] width 380 height 13
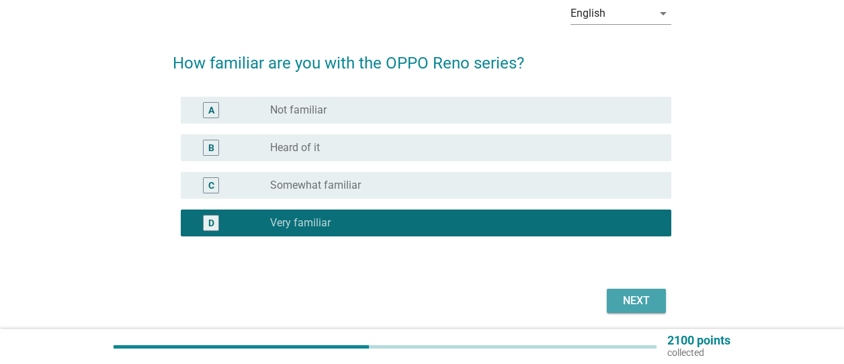
click at [639, 294] on div "Next" at bounding box center [637, 301] width 38 height 16
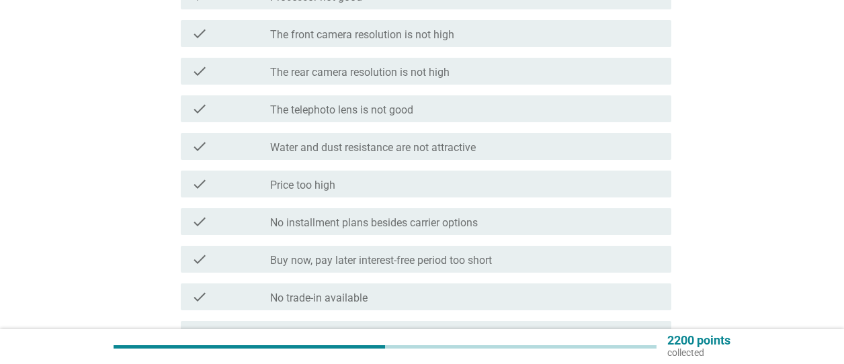
scroll to position [317, 0]
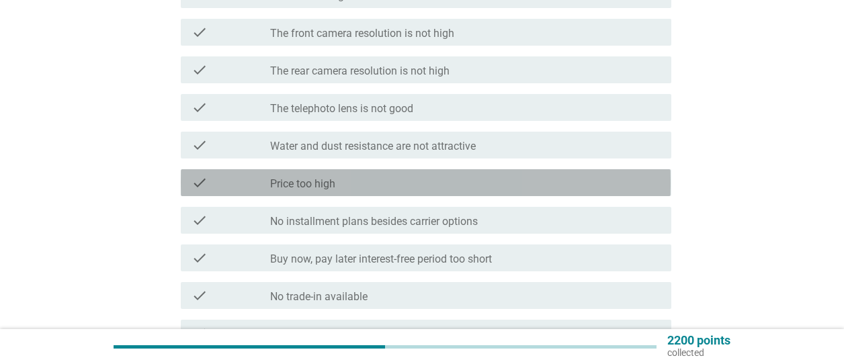
click at [507, 190] on div "check_box_outline_blank Price too high" at bounding box center [465, 183] width 391 height 16
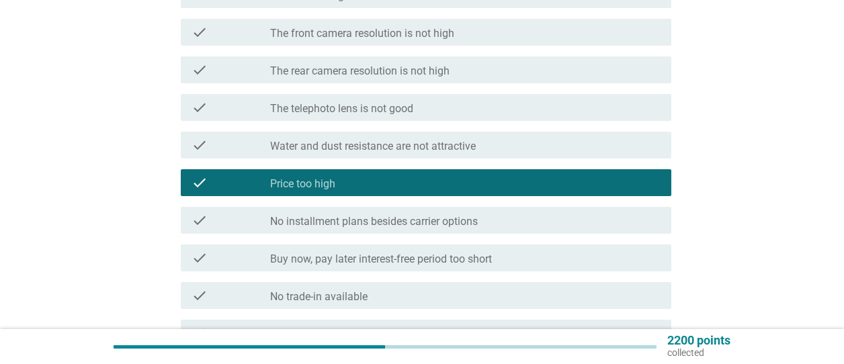
scroll to position [647, 0]
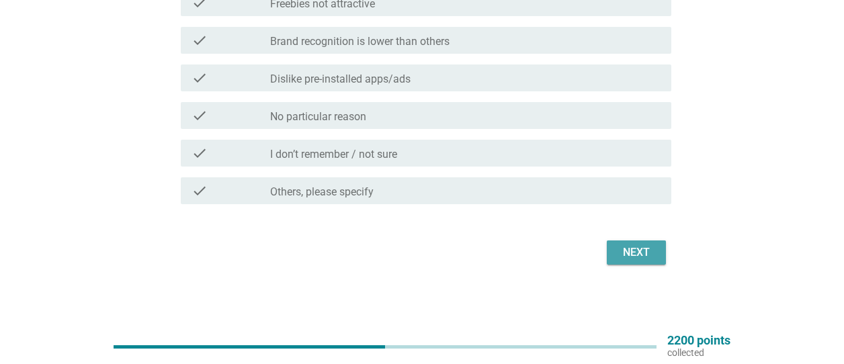
click at [626, 246] on div "Next" at bounding box center [637, 253] width 38 height 16
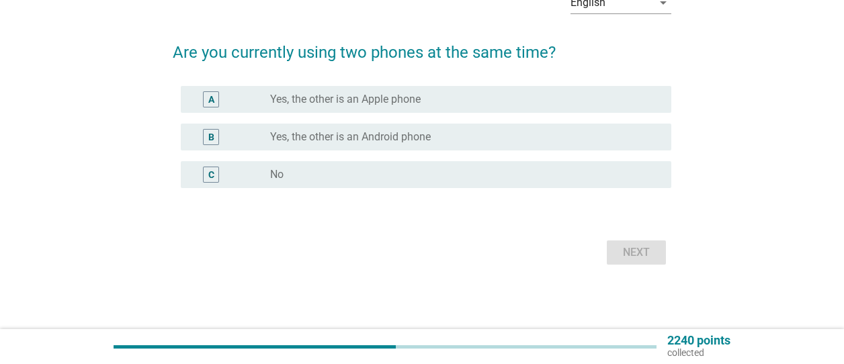
scroll to position [0, 0]
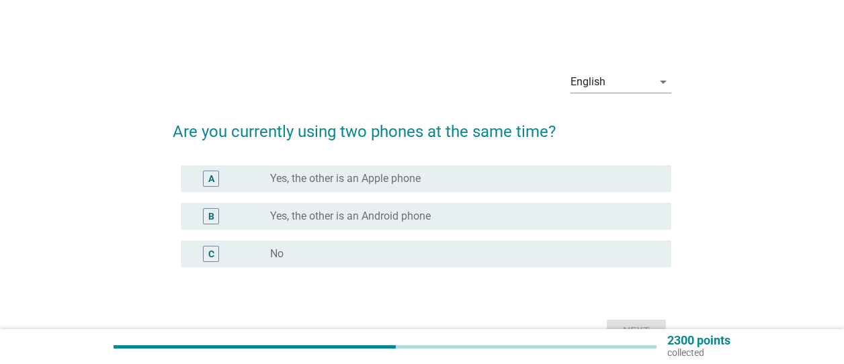
click at [480, 177] on div "radio_button_unchecked Yes, the other is an Apple phone" at bounding box center [460, 178] width 380 height 13
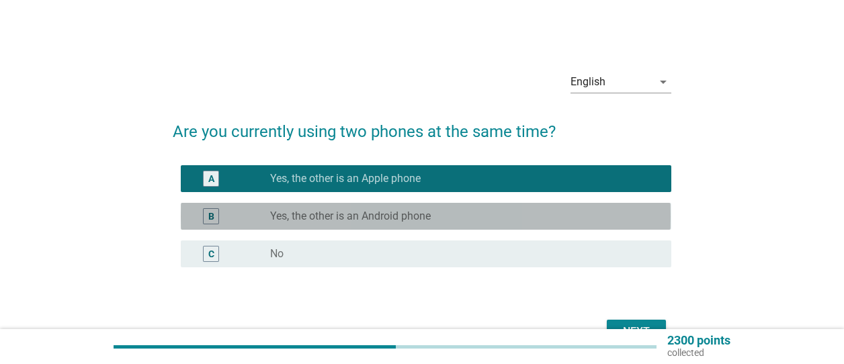
click at [473, 220] on div "radio_button_unchecked Yes, the other is an Android phone" at bounding box center [460, 216] width 380 height 13
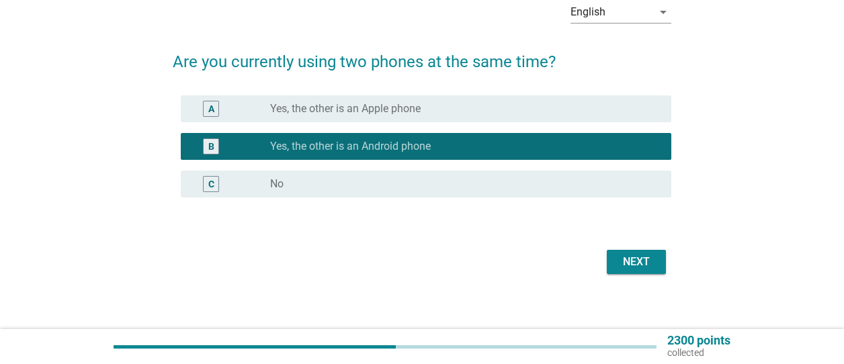
scroll to position [79, 0]
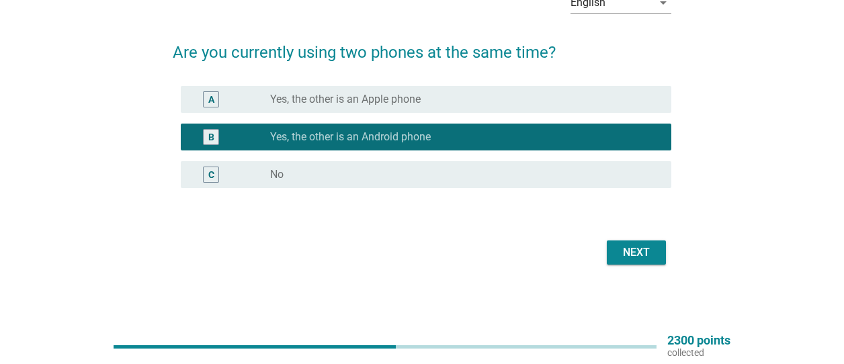
click at [630, 263] on button "Next" at bounding box center [636, 253] width 59 height 24
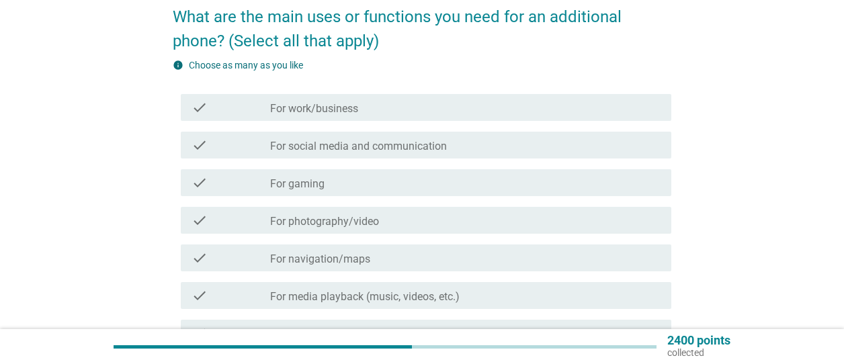
scroll to position [116, 0]
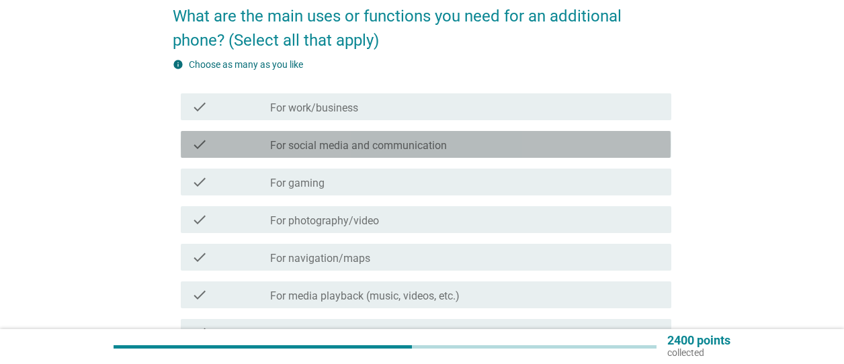
click at [462, 151] on div "check_box_outline_blank For social media and communication" at bounding box center [465, 144] width 391 height 16
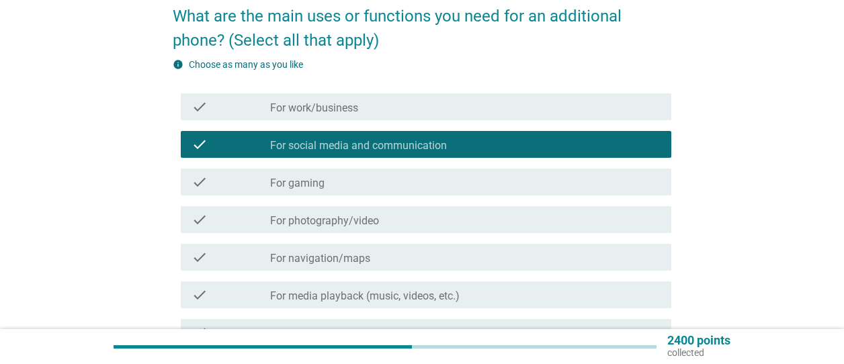
scroll to position [333, 0]
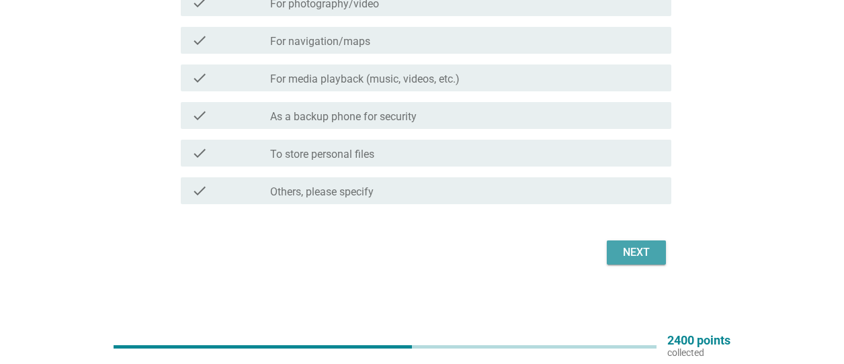
click at [649, 262] on button "Next" at bounding box center [636, 253] width 59 height 24
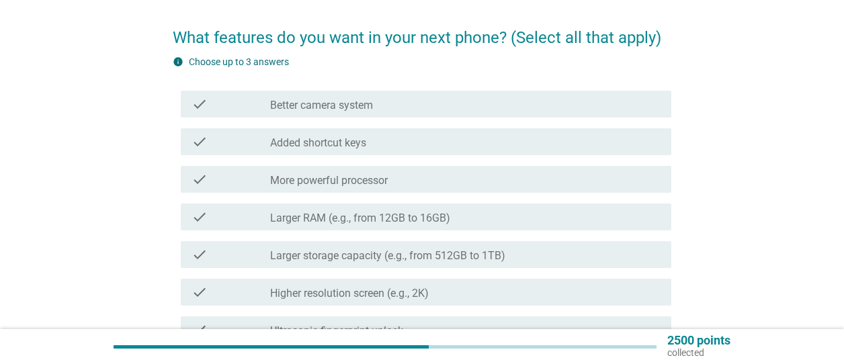
scroll to position [95, 0]
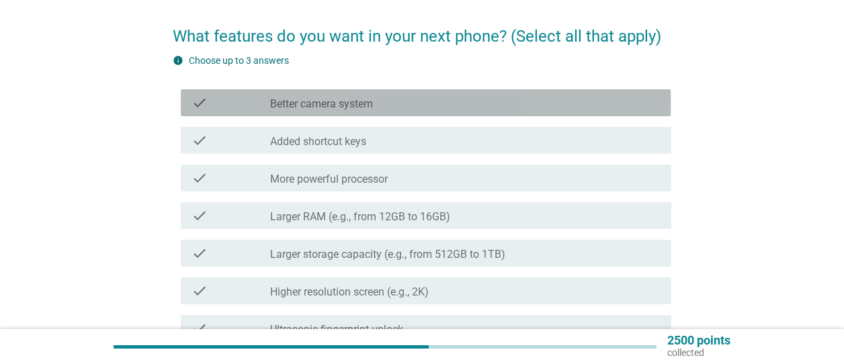
click at [528, 104] on div "check_box_outline_blank Better camera system" at bounding box center [465, 103] width 391 height 16
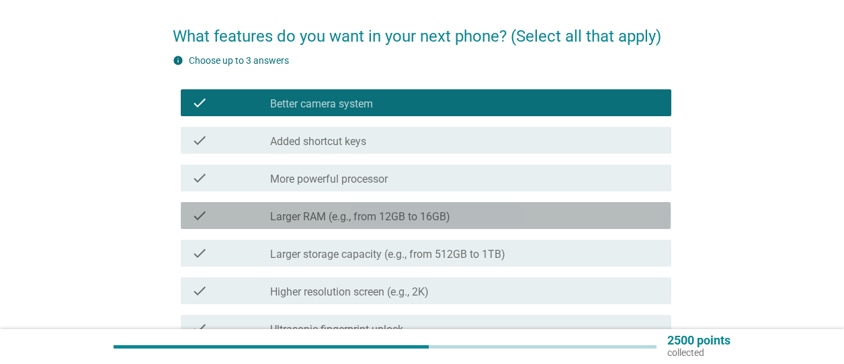
click at [512, 216] on div "check_box_outline_blank Larger RAM (e.g., from 12GB to 16GB)" at bounding box center [465, 216] width 391 height 16
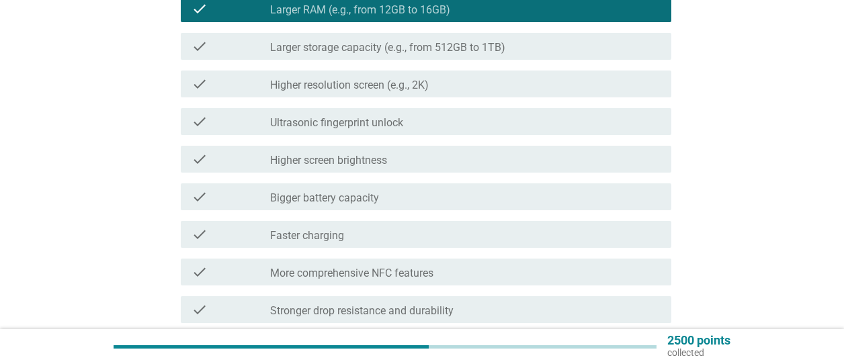
scroll to position [310, 0]
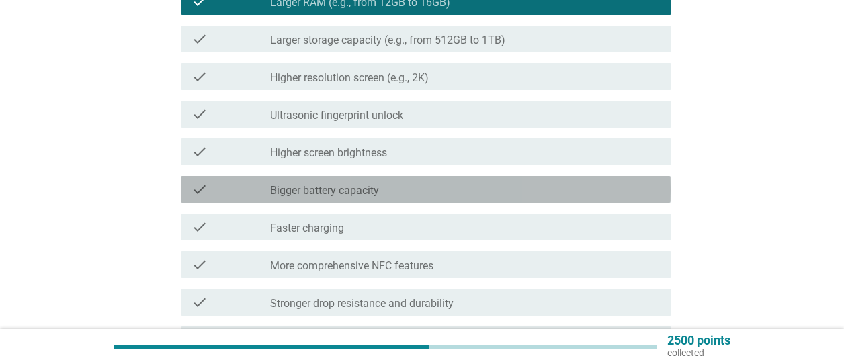
click at [501, 187] on div "check_box_outline_blank Bigger battery capacity" at bounding box center [465, 189] width 391 height 16
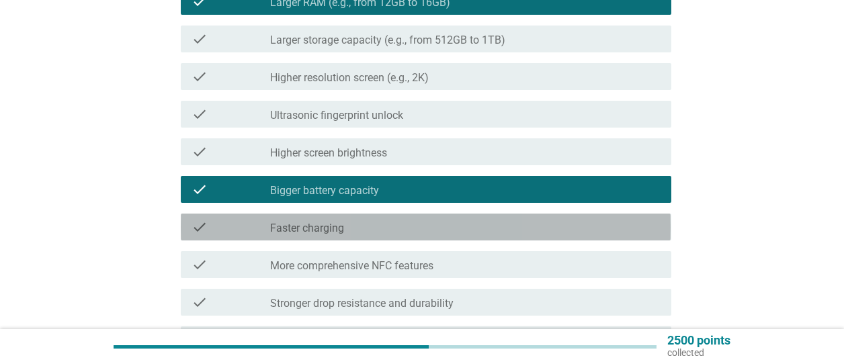
click at [511, 221] on div "check_box_outline_blank Faster charging" at bounding box center [465, 227] width 391 height 16
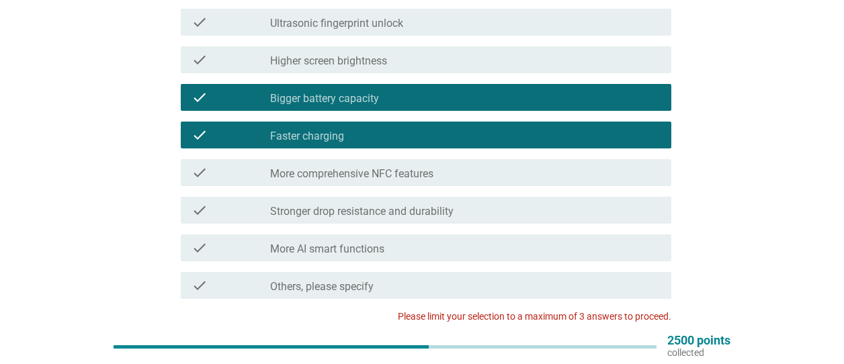
scroll to position [398, 0]
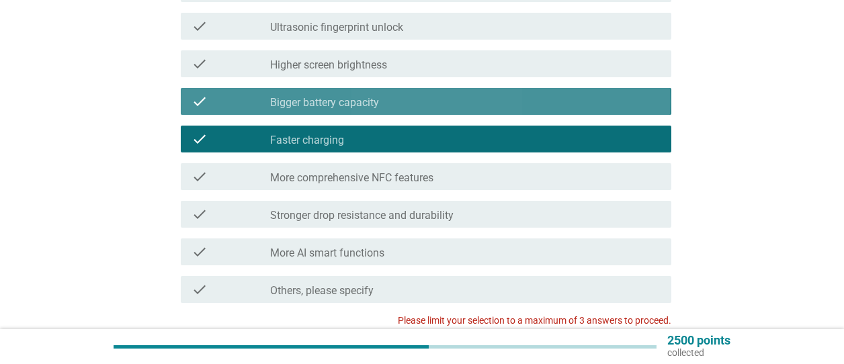
click at [419, 97] on div "check_box_outline_blank Bigger battery capacity" at bounding box center [465, 101] width 391 height 16
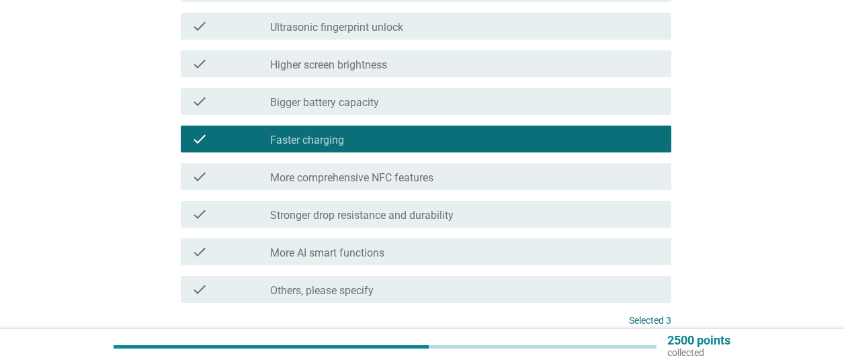
scroll to position [516, 0]
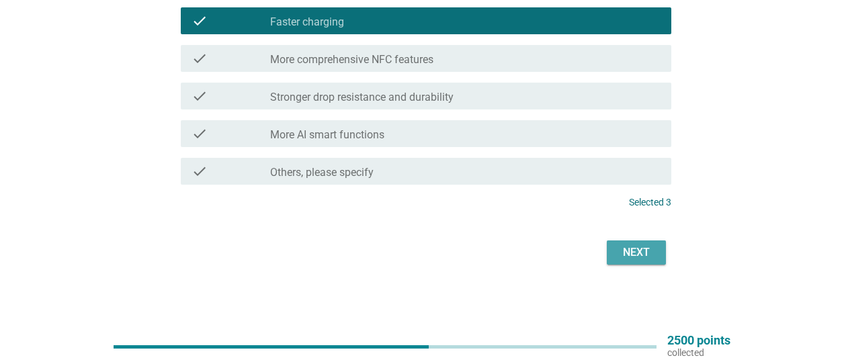
click at [621, 248] on div "Next" at bounding box center [637, 253] width 38 height 16
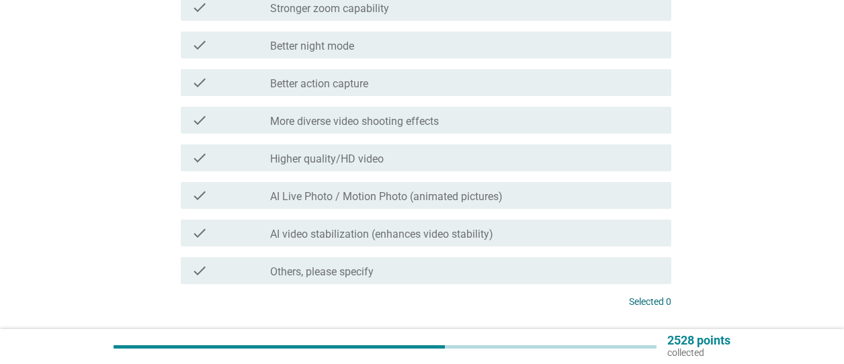
scroll to position [0, 0]
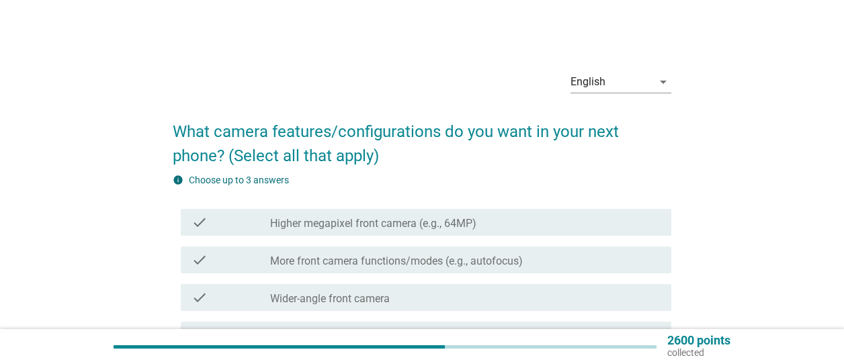
click at [375, 220] on label "Higher megapixel front camera (e.g., 64MP)" at bounding box center [373, 223] width 206 height 13
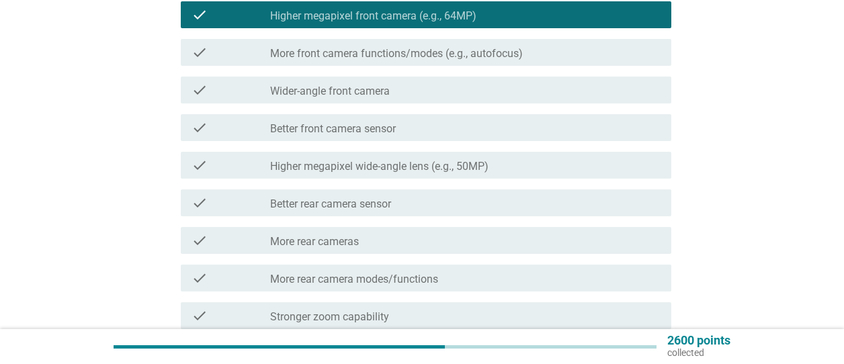
scroll to position [208, 0]
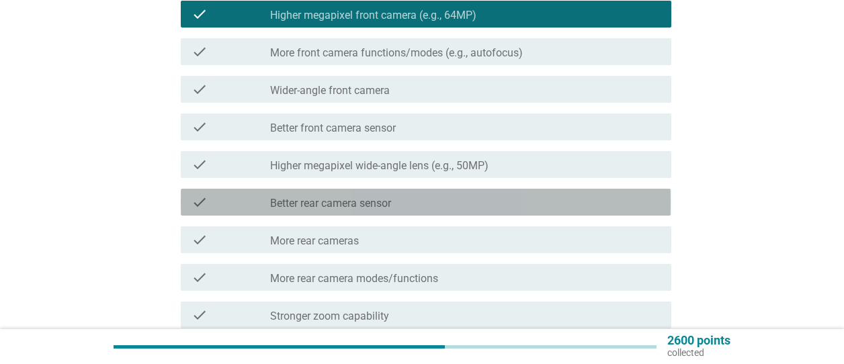
click at [370, 206] on label "Better rear camera sensor" at bounding box center [330, 203] width 121 height 13
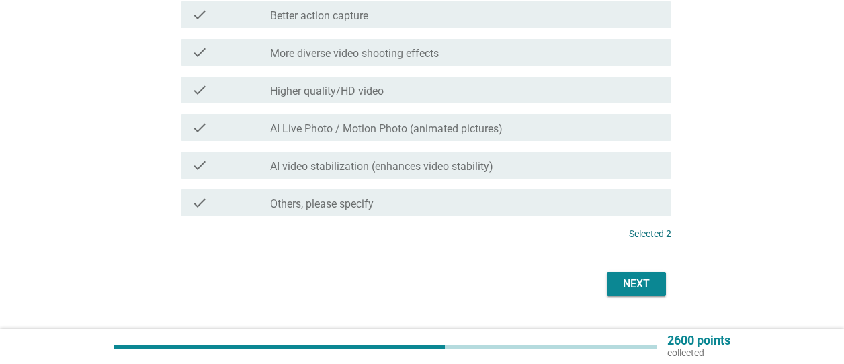
scroll to position [616, 0]
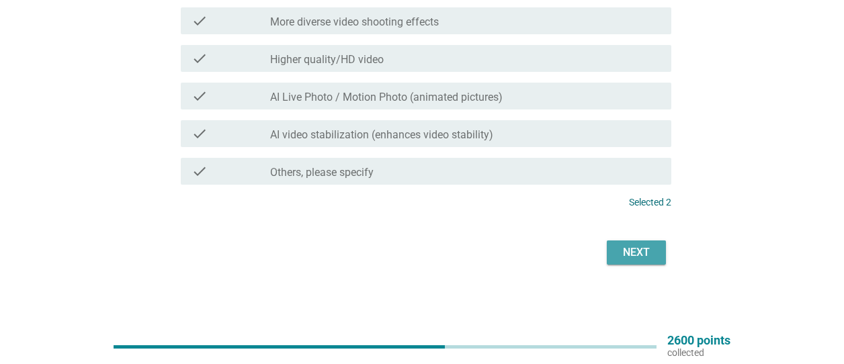
click at [622, 243] on button "Next" at bounding box center [636, 253] width 59 height 24
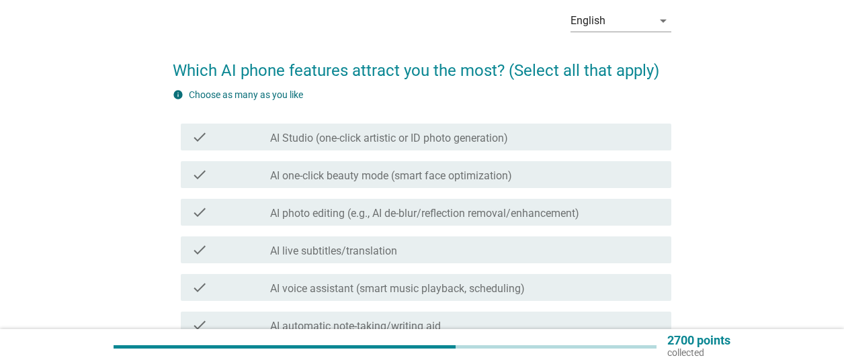
scroll to position [65, 0]
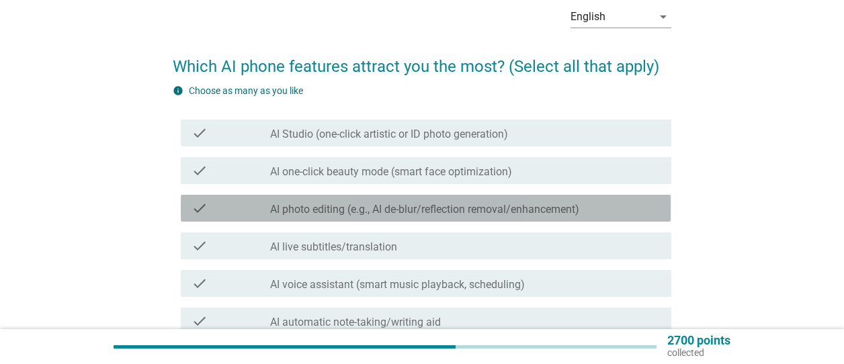
click at [421, 211] on label "AI photo editing (e.g., AI de-blur/reflection removal/enhancement)" at bounding box center [424, 209] width 309 height 13
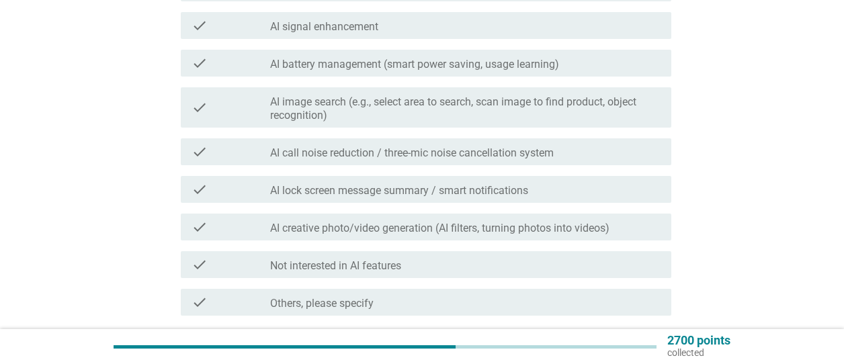
scroll to position [585, 0]
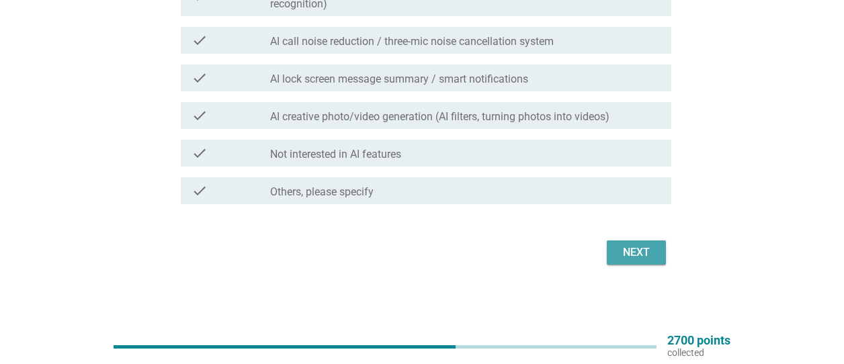
click at [638, 243] on button "Next" at bounding box center [636, 253] width 59 height 24
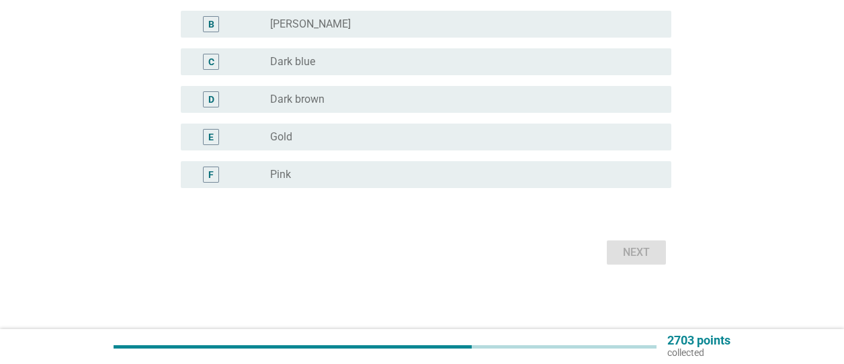
scroll to position [0, 0]
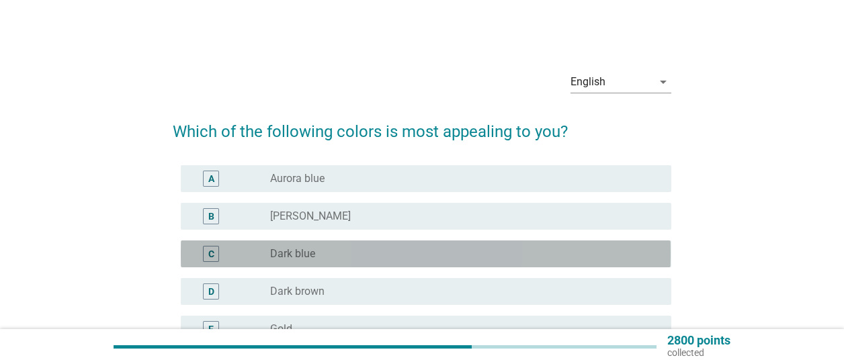
click at [458, 255] on div "radio_button_unchecked Dark blue" at bounding box center [460, 253] width 380 height 13
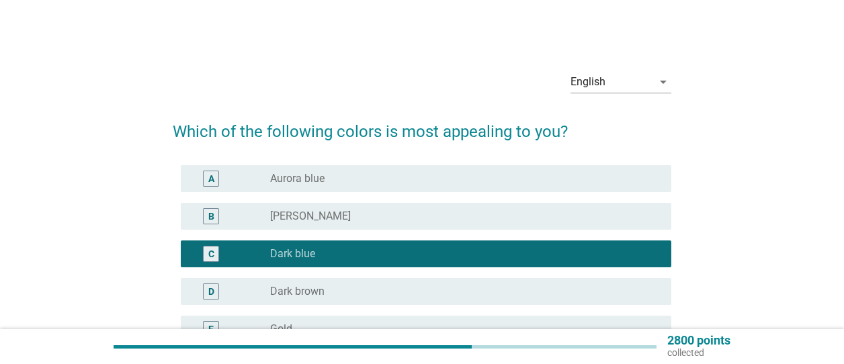
scroll to position [192, 0]
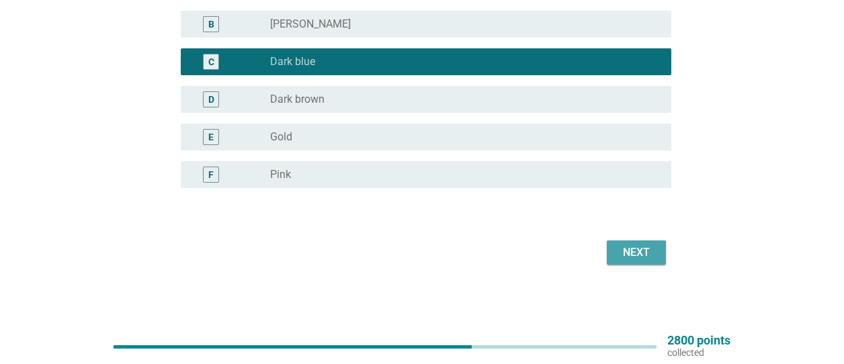
click at [622, 249] on div "Next" at bounding box center [637, 253] width 38 height 16
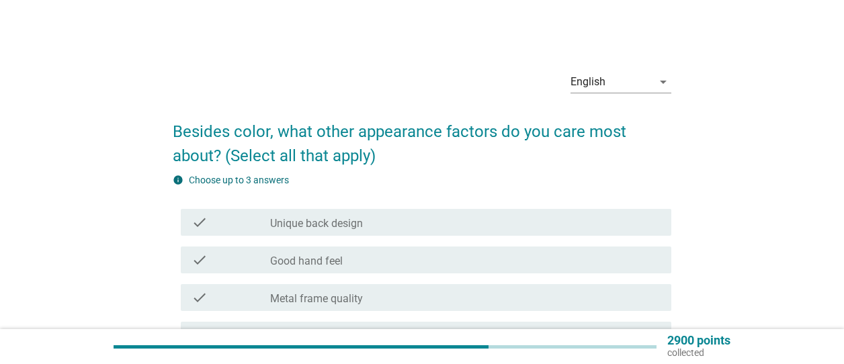
scroll to position [122, 0]
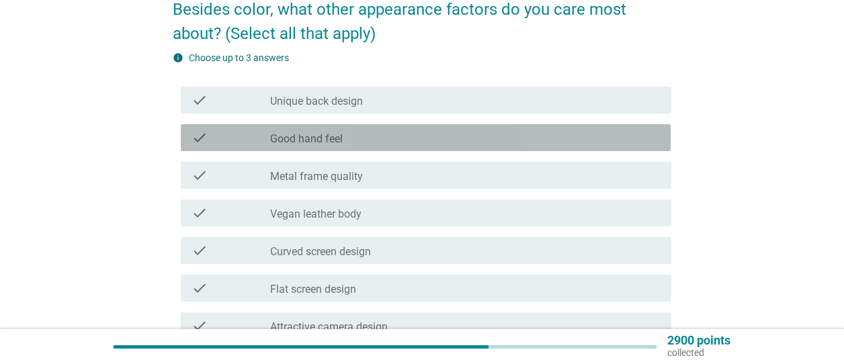
click at [462, 146] on div "check check_box_outline_blank Good hand feel" at bounding box center [426, 137] width 490 height 27
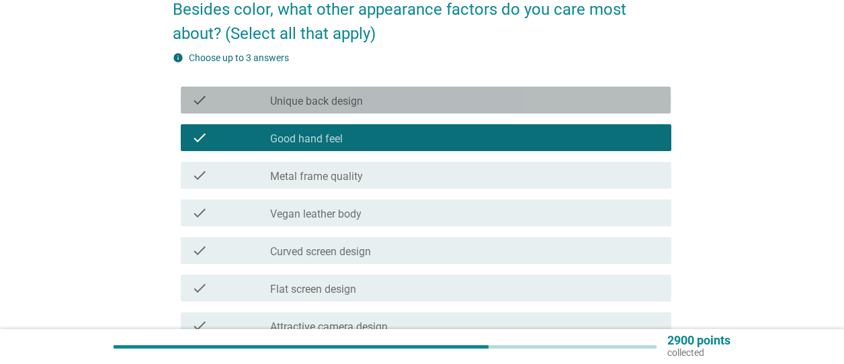
click at [481, 112] on div "check check_box_outline_blank Unique back design" at bounding box center [426, 100] width 490 height 27
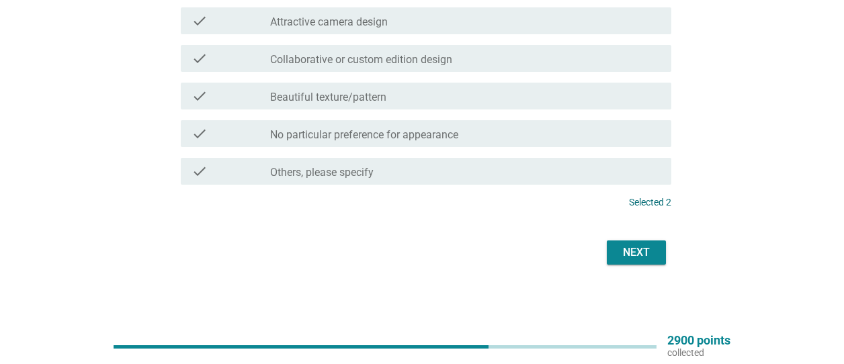
click at [649, 257] on div "Next" at bounding box center [637, 253] width 38 height 16
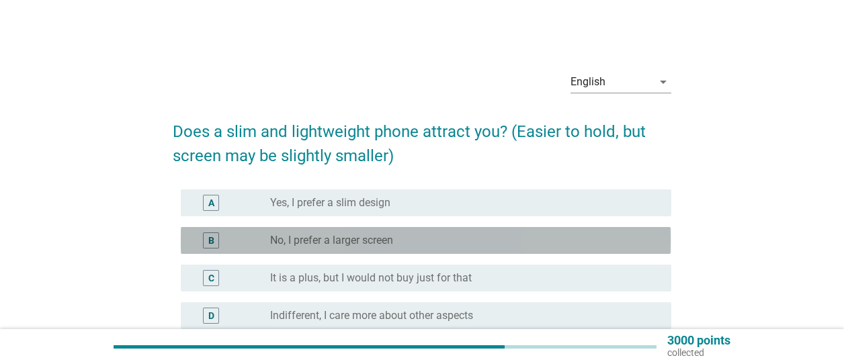
click at [534, 241] on div "radio_button_unchecked No, I prefer a larger screen" at bounding box center [460, 240] width 380 height 13
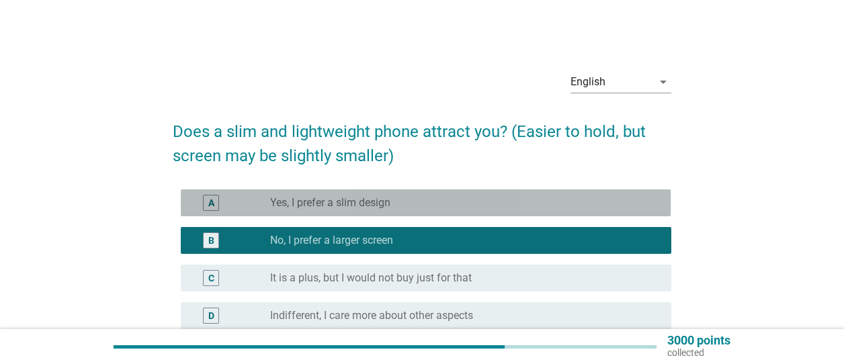
click at [503, 205] on div "radio_button_unchecked Yes, I prefer a slim design" at bounding box center [460, 202] width 380 height 13
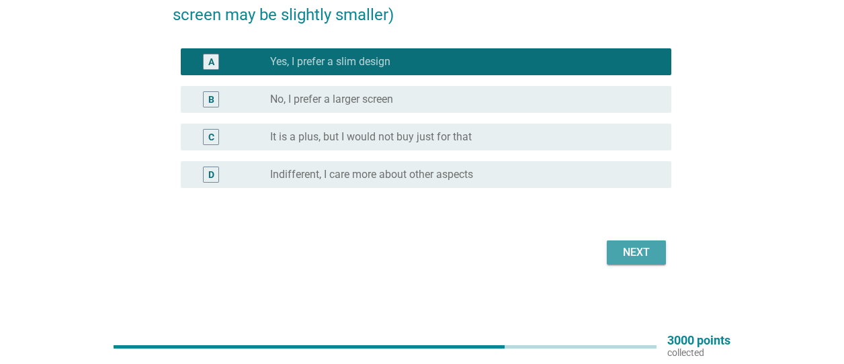
click at [622, 255] on div "Next" at bounding box center [637, 253] width 38 height 16
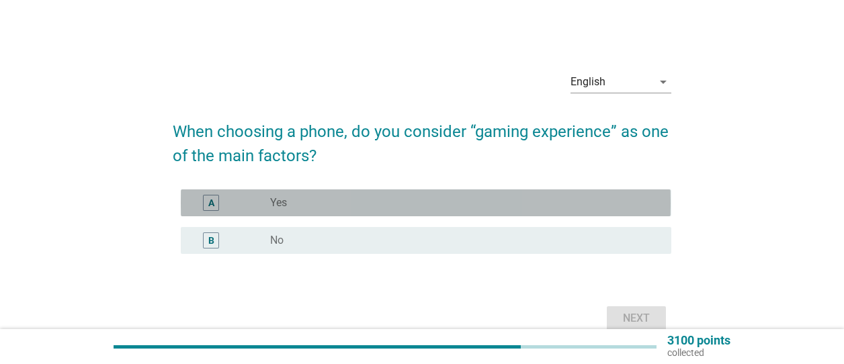
click at [426, 202] on div "radio_button_unchecked Yes" at bounding box center [460, 202] width 380 height 13
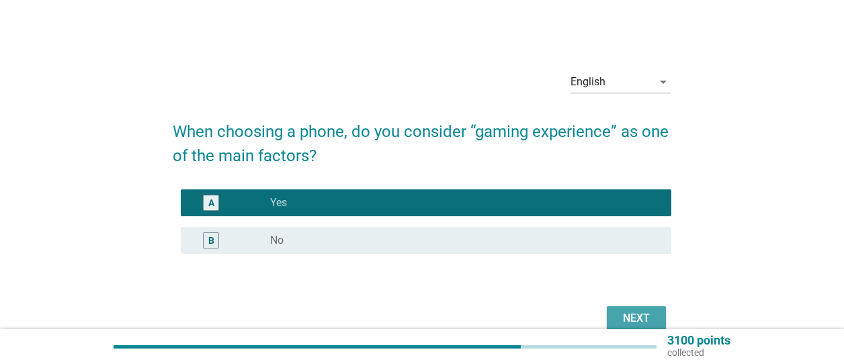
click at [620, 312] on div "Next" at bounding box center [637, 319] width 38 height 16
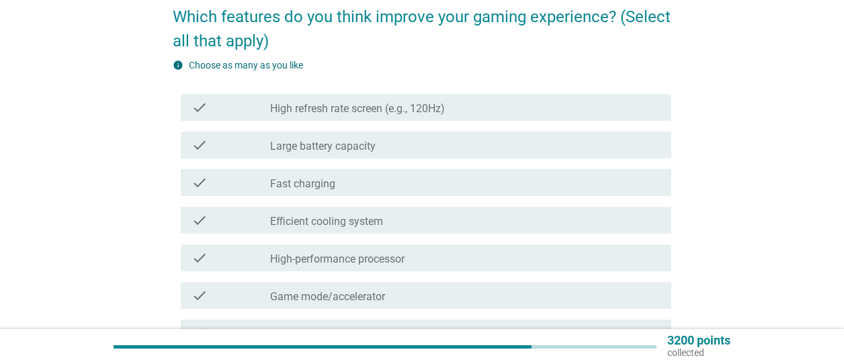
scroll to position [116, 0]
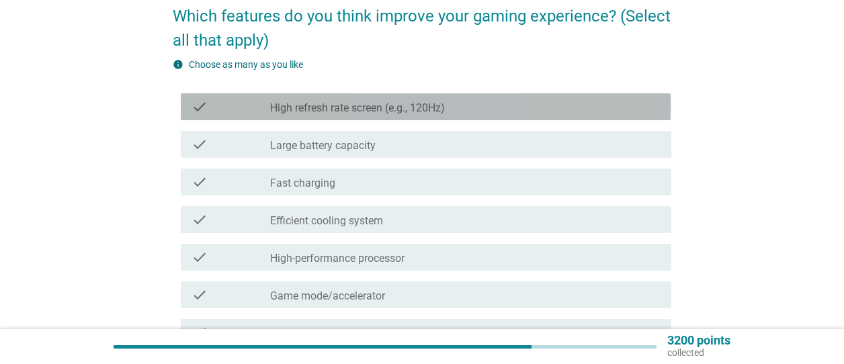
click at [478, 114] on div "check_box_outline_blank High refresh rate screen (e.g., 120Hz)" at bounding box center [465, 107] width 391 height 16
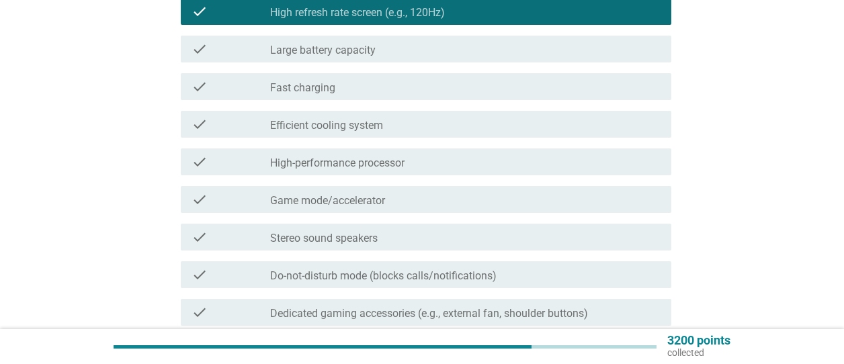
scroll to position [214, 0]
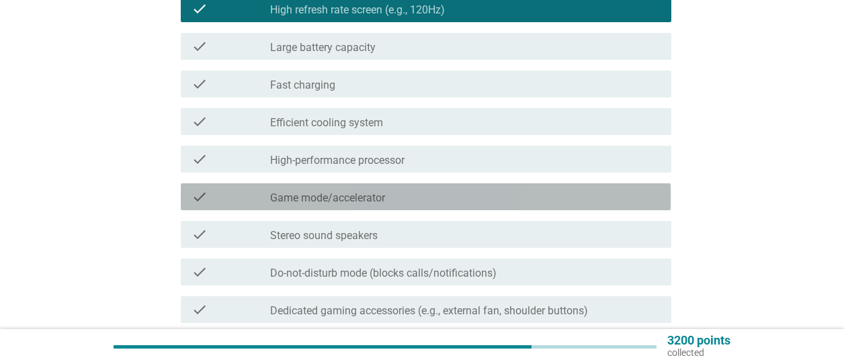
click at [487, 204] on div "check_box_outline_blank Game mode/accelerator" at bounding box center [465, 197] width 391 height 16
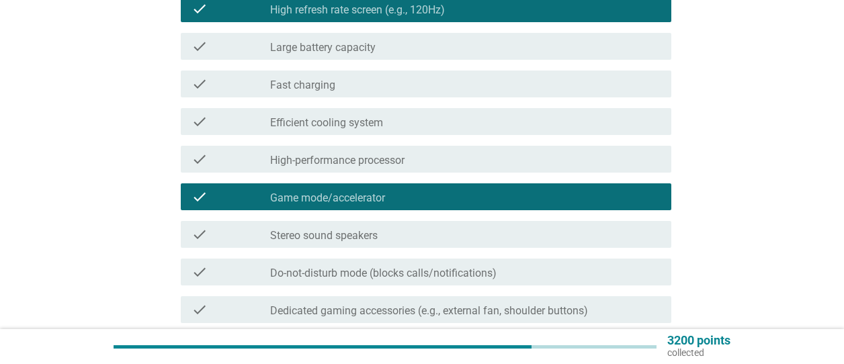
scroll to position [370, 0]
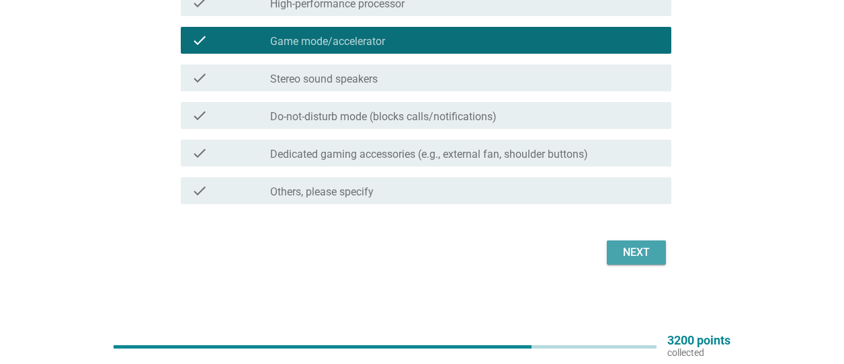
click at [629, 252] on div "Next" at bounding box center [637, 253] width 38 height 16
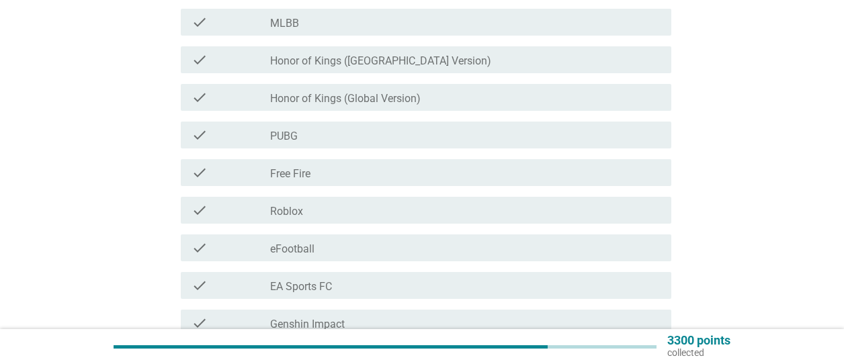
scroll to position [177, 0]
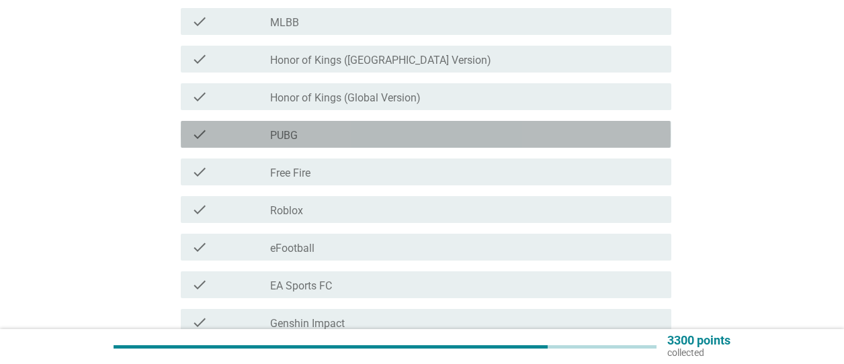
click at [398, 127] on div "check_box_outline_blank PUBG" at bounding box center [465, 134] width 391 height 16
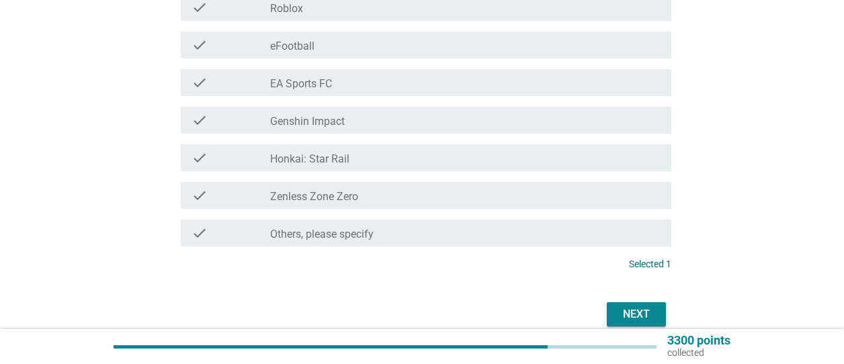
scroll to position [388, 0]
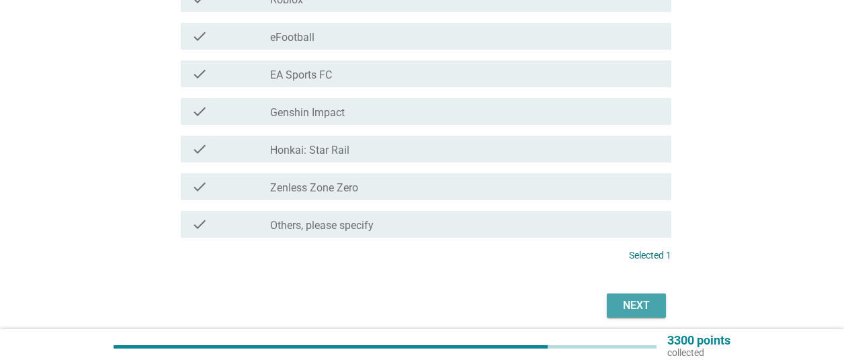
click at [647, 310] on div "Next" at bounding box center [637, 306] width 38 height 16
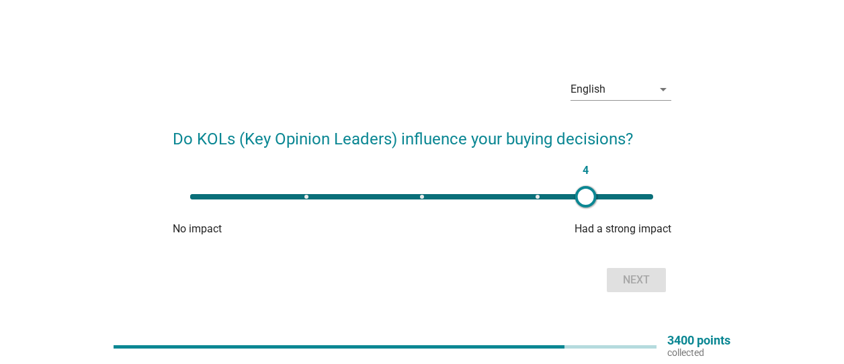
type input "5"
drag, startPoint x: 193, startPoint y: 190, endPoint x: 612, endPoint y: 208, distance: 419.8
click at [612, 208] on div "4" at bounding box center [421, 196] width 485 height 27
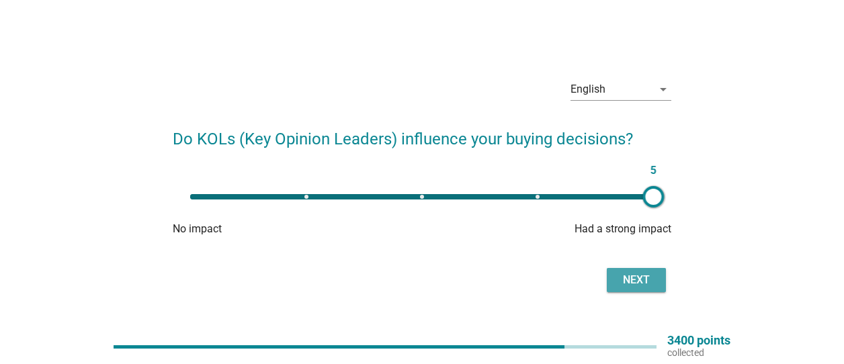
click at [618, 274] on div "Next" at bounding box center [637, 280] width 38 height 16
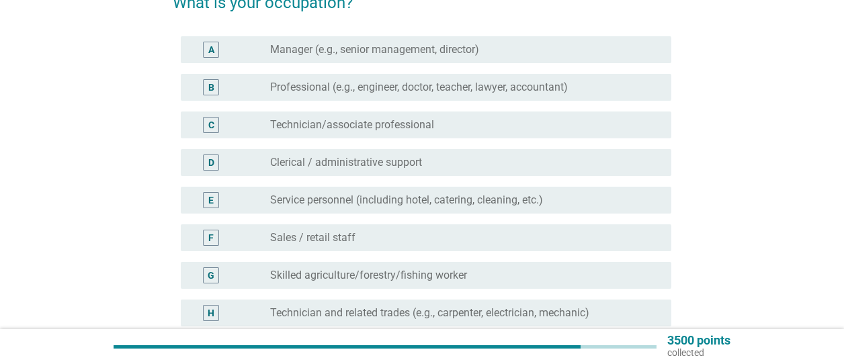
scroll to position [120, 0]
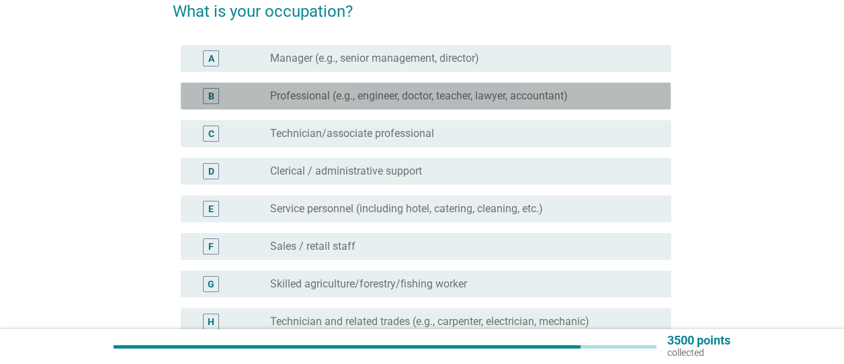
click at [439, 102] on label "Professional (e.g., engineer, doctor, teacher, lawyer, accountant)" at bounding box center [419, 95] width 298 height 13
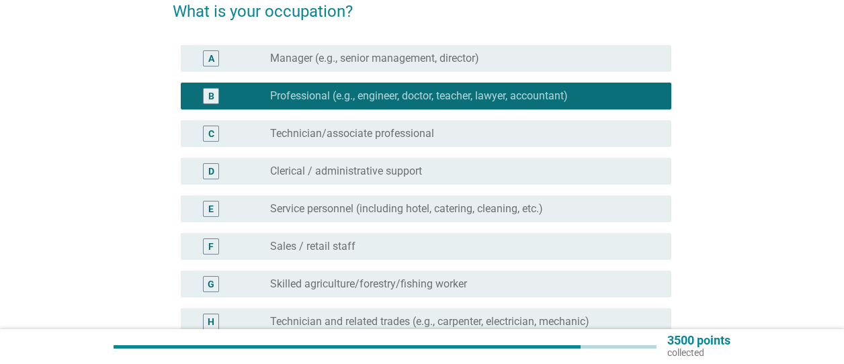
scroll to position [493, 0]
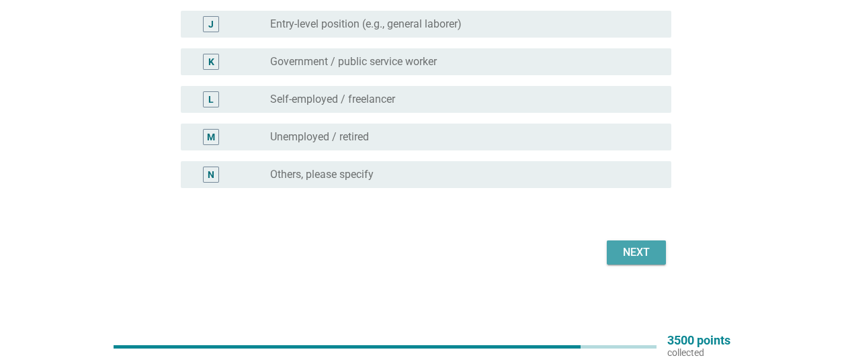
click at [645, 251] on div "Next" at bounding box center [637, 253] width 38 height 16
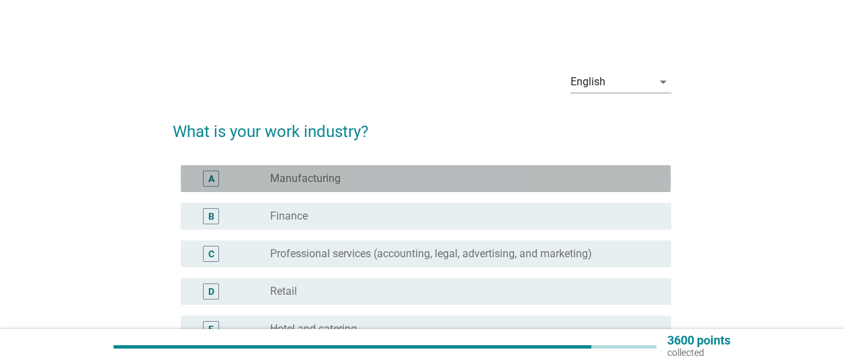
click at [450, 166] on div "A radio_button_unchecked Manufacturing" at bounding box center [426, 178] width 490 height 27
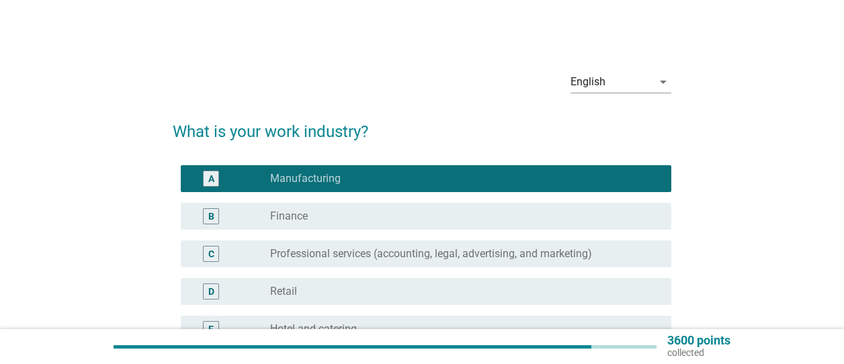
scroll to position [493, 0]
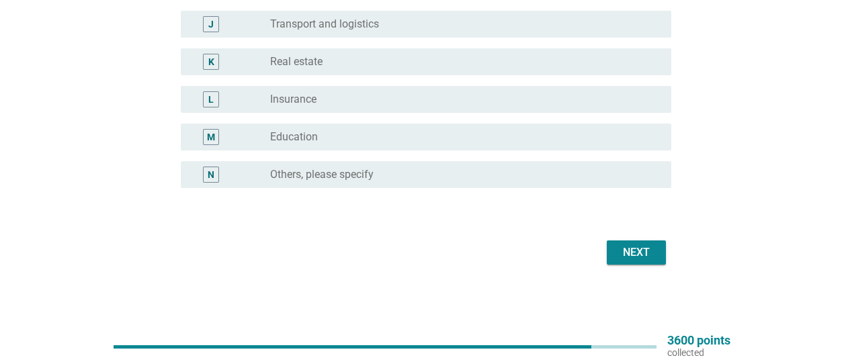
click at [628, 245] on div "Next" at bounding box center [637, 253] width 38 height 16
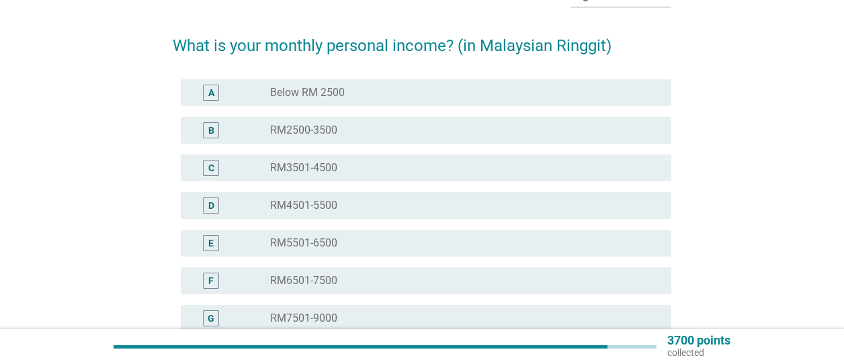
scroll to position [88, 0]
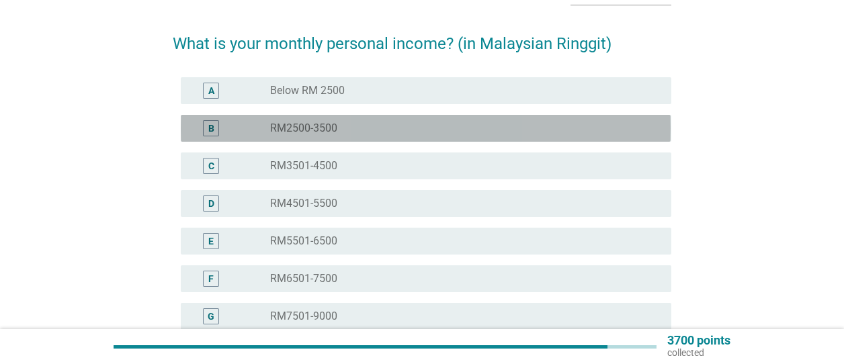
click at [468, 133] on div "radio_button_unchecked RM2500-3500" at bounding box center [460, 128] width 380 height 13
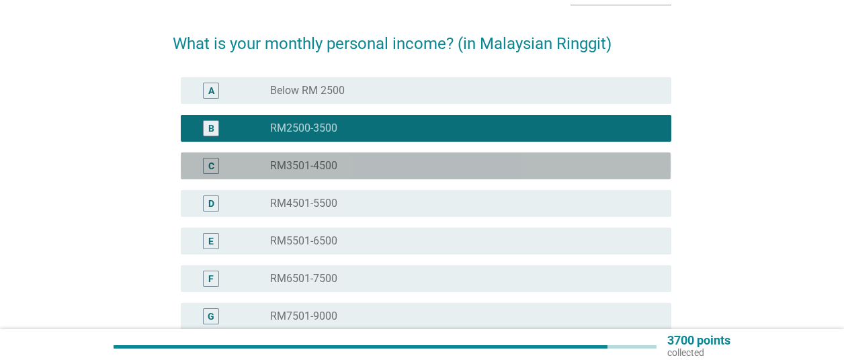
click at [467, 163] on div "radio_button_unchecked RM3501-4500" at bounding box center [460, 165] width 380 height 13
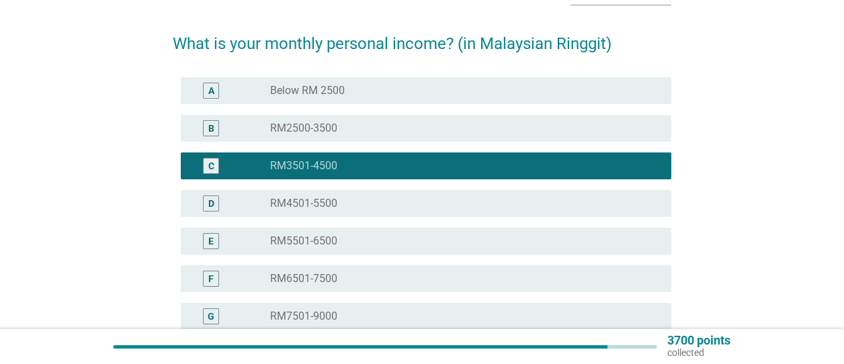
scroll to position [305, 0]
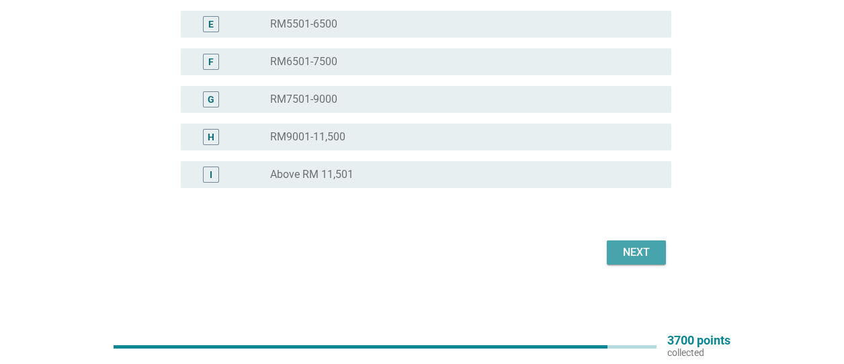
click at [626, 251] on div "Next" at bounding box center [637, 253] width 38 height 16
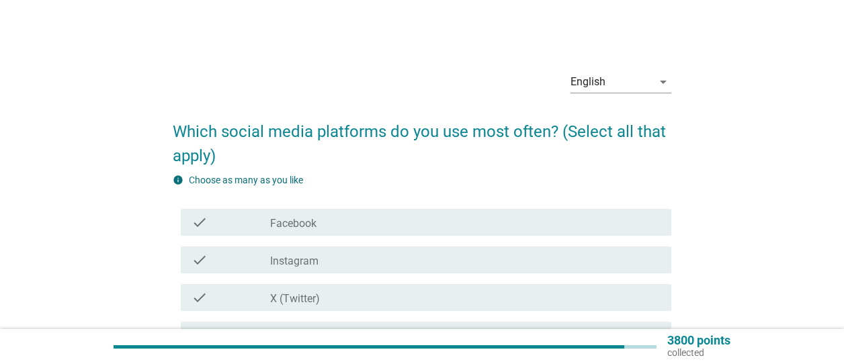
scroll to position [48, 0]
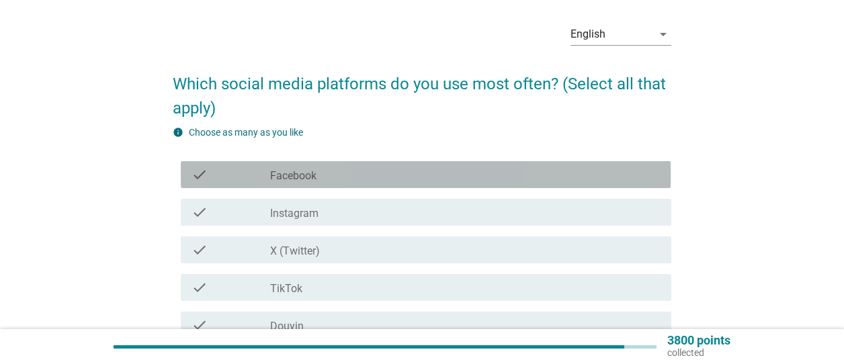
click at [417, 182] on div "check check_box_outline_blank Facebook" at bounding box center [426, 174] width 490 height 27
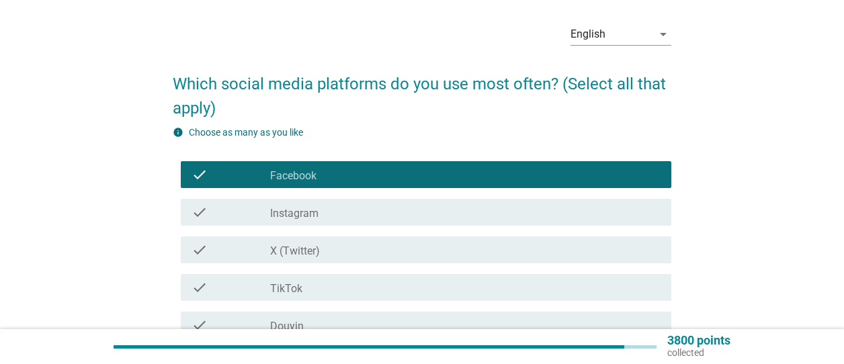
scroll to position [146, 0]
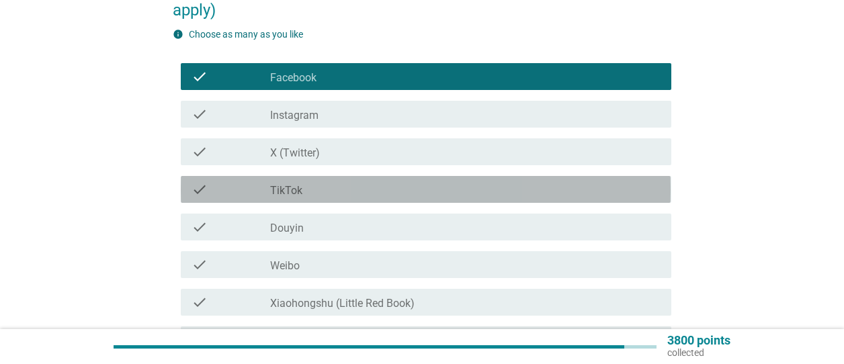
click at [395, 184] on div "check_box_outline_blank TikTok" at bounding box center [465, 189] width 391 height 16
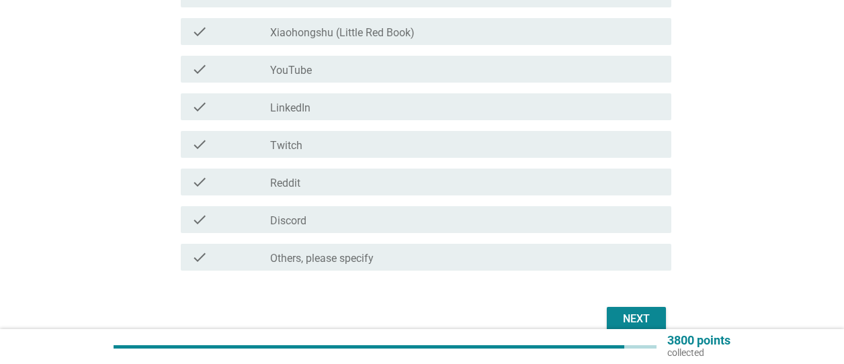
scroll to position [483, 0]
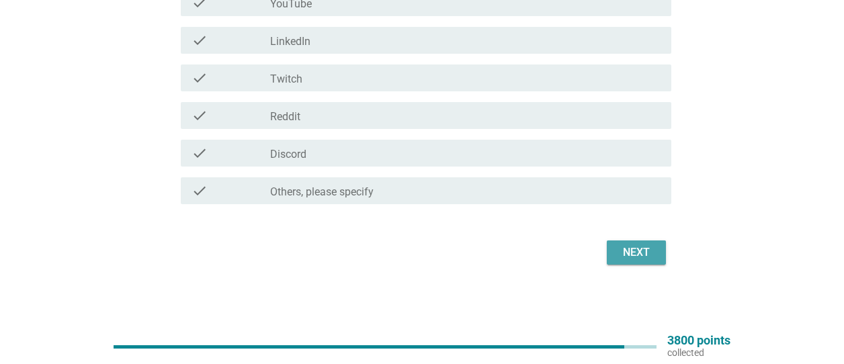
click at [637, 254] on div "Next" at bounding box center [637, 253] width 38 height 16
